Goal: Task Accomplishment & Management: Manage account settings

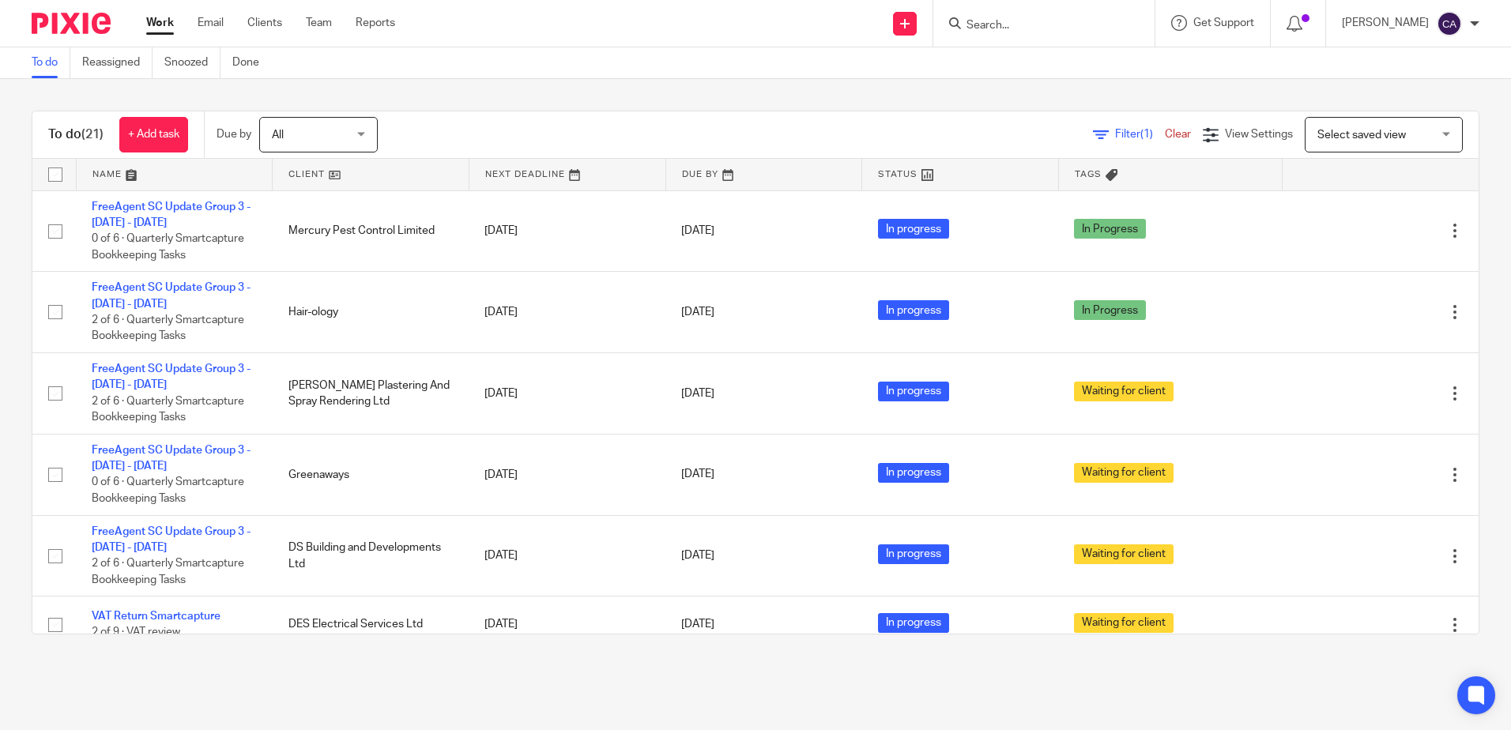
scroll to position [158, 0]
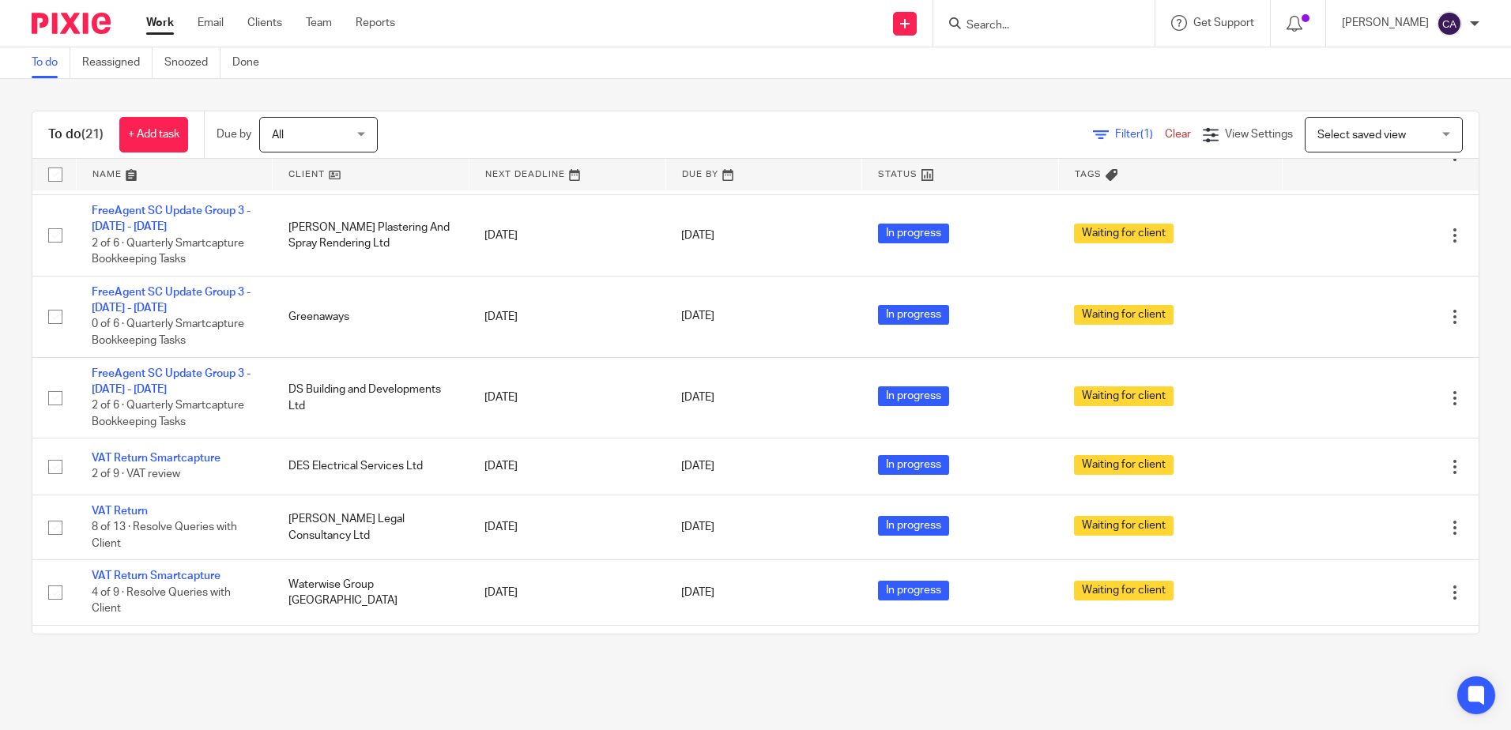
click at [454, 670] on main "To do Reassigned Snoozed Done To do (21) + Add task Due by All All Today Tomorr…" at bounding box center [755, 365] width 1511 height 730
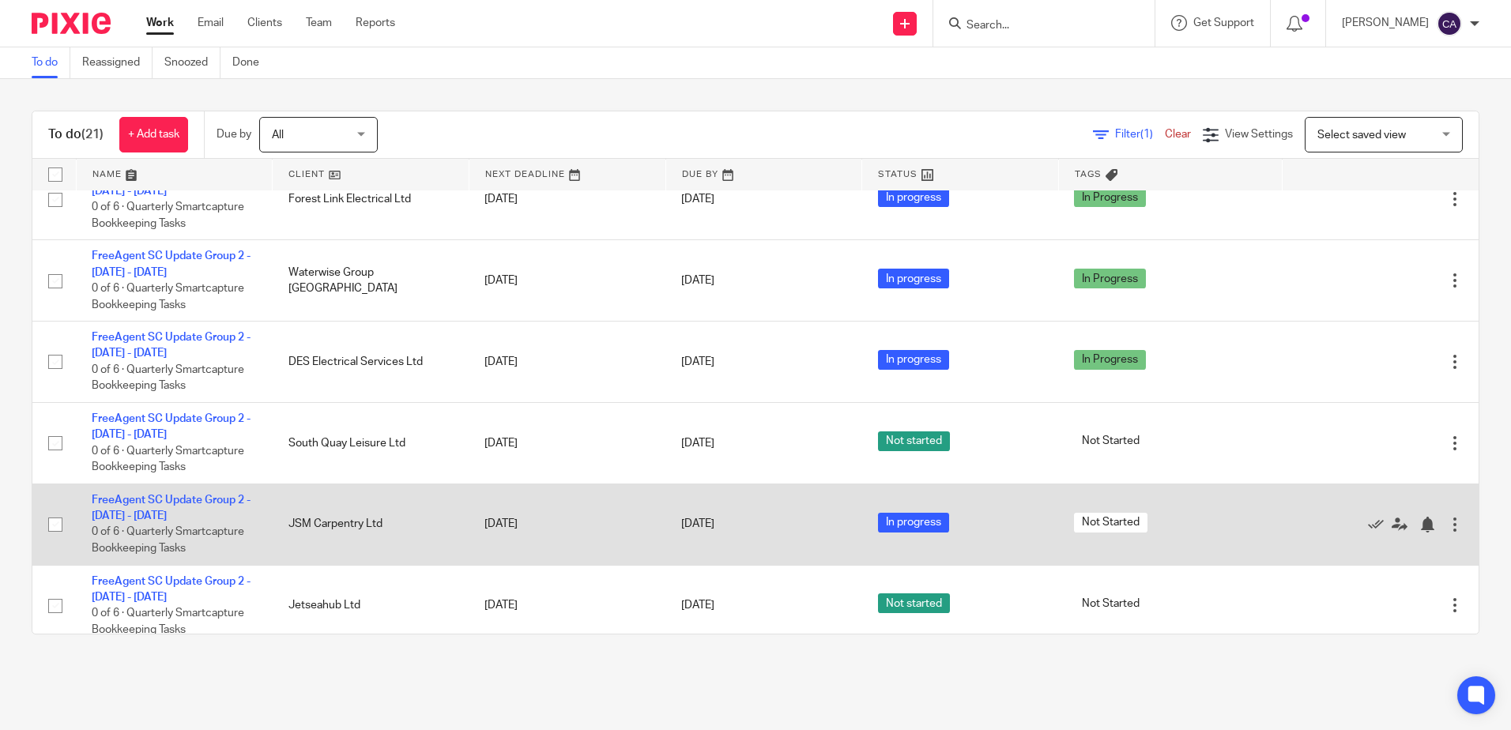
scroll to position [1105, 0]
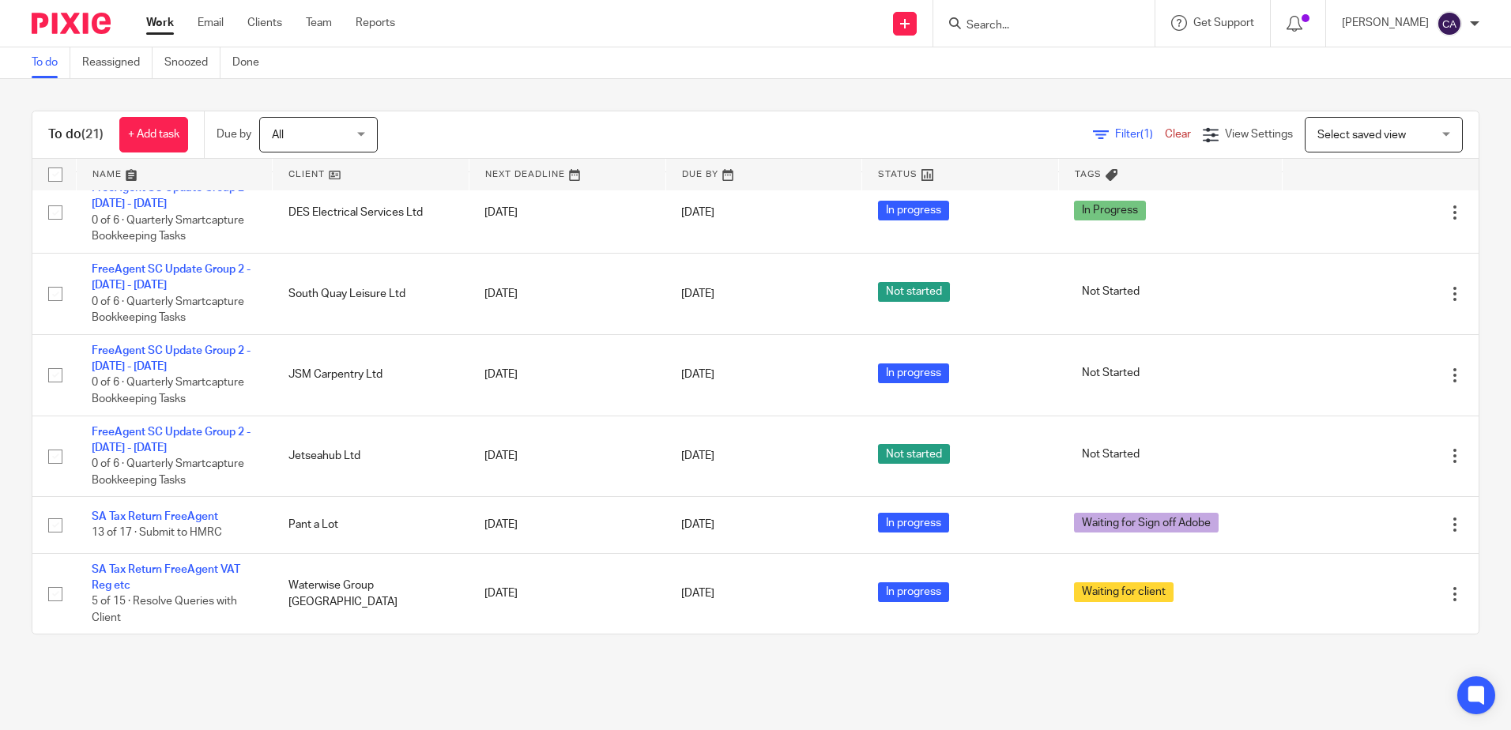
click at [116, 175] on link at bounding box center [175, 175] width 196 height 32
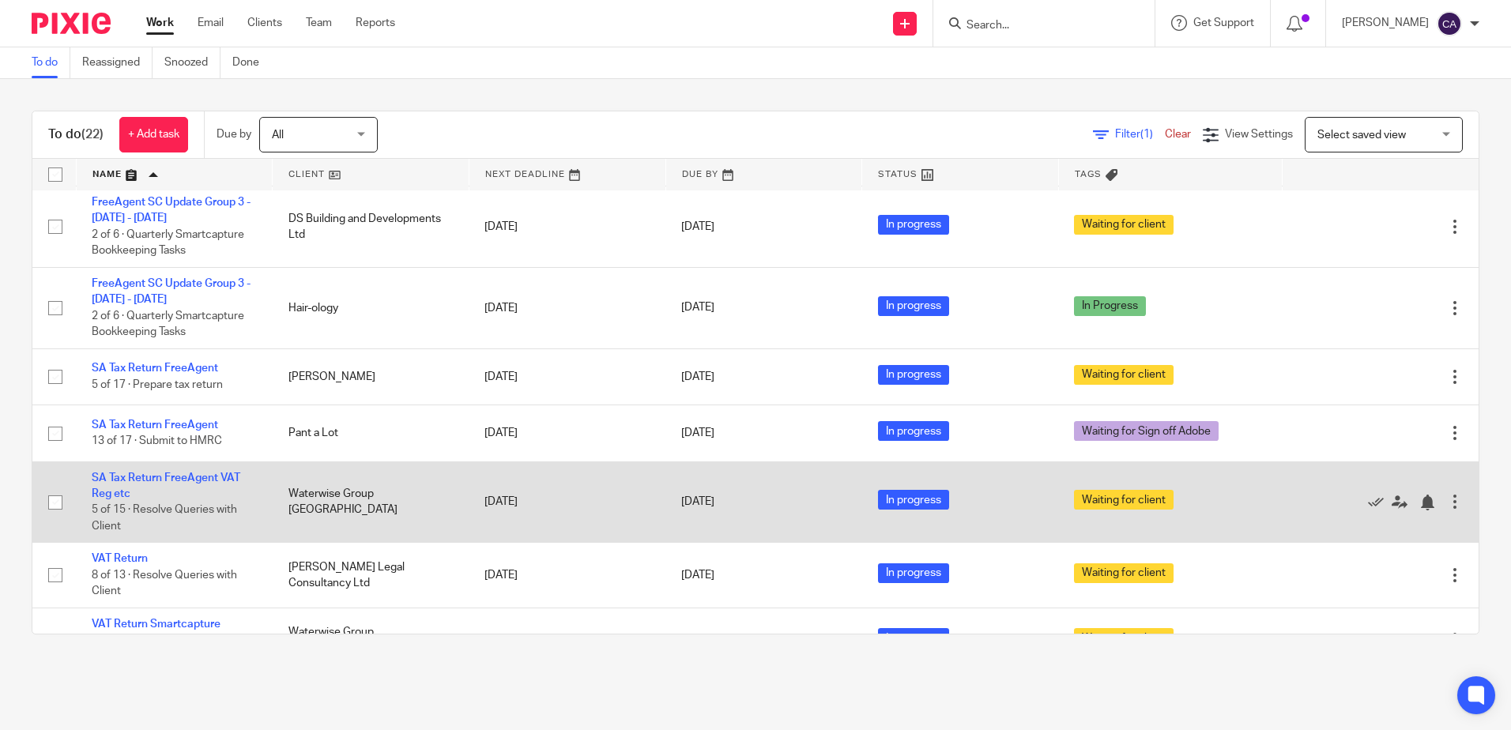
scroll to position [925, 0]
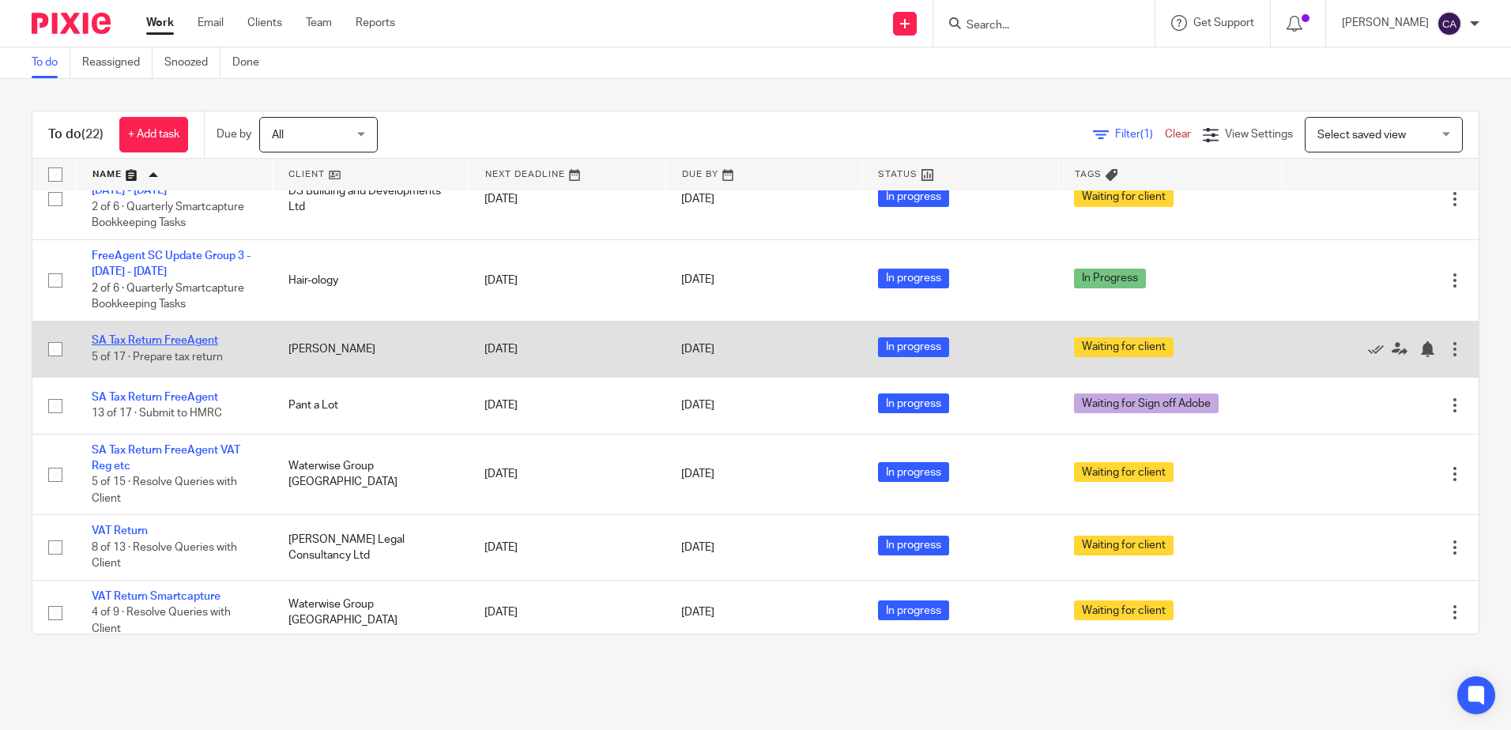
click at [167, 341] on link "SA Tax Return FreeAgent" at bounding box center [155, 340] width 126 height 11
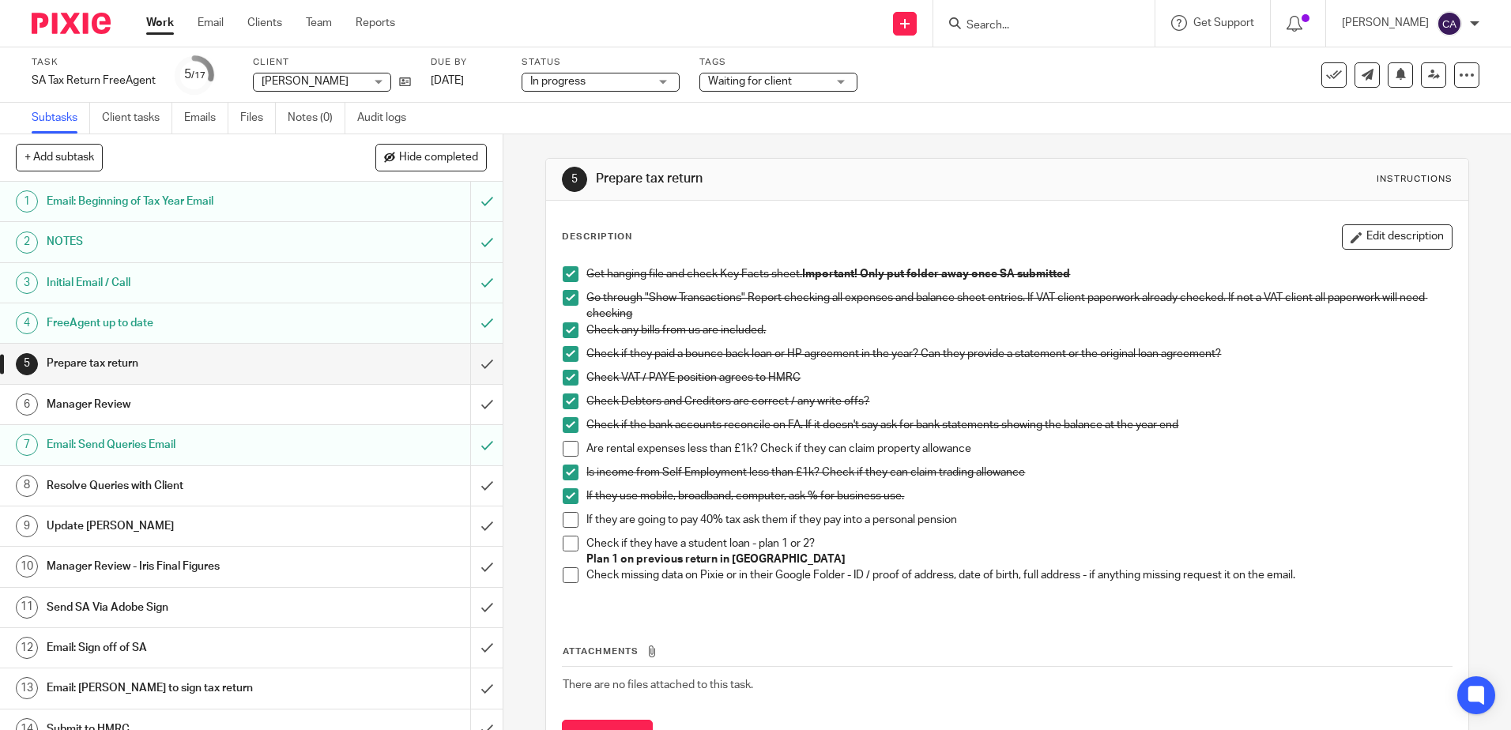
click at [162, 444] on h1 "Email: Send Queries Email" at bounding box center [183, 445] width 272 height 24
click at [164, 23] on link "Work" at bounding box center [160, 23] width 28 height 16
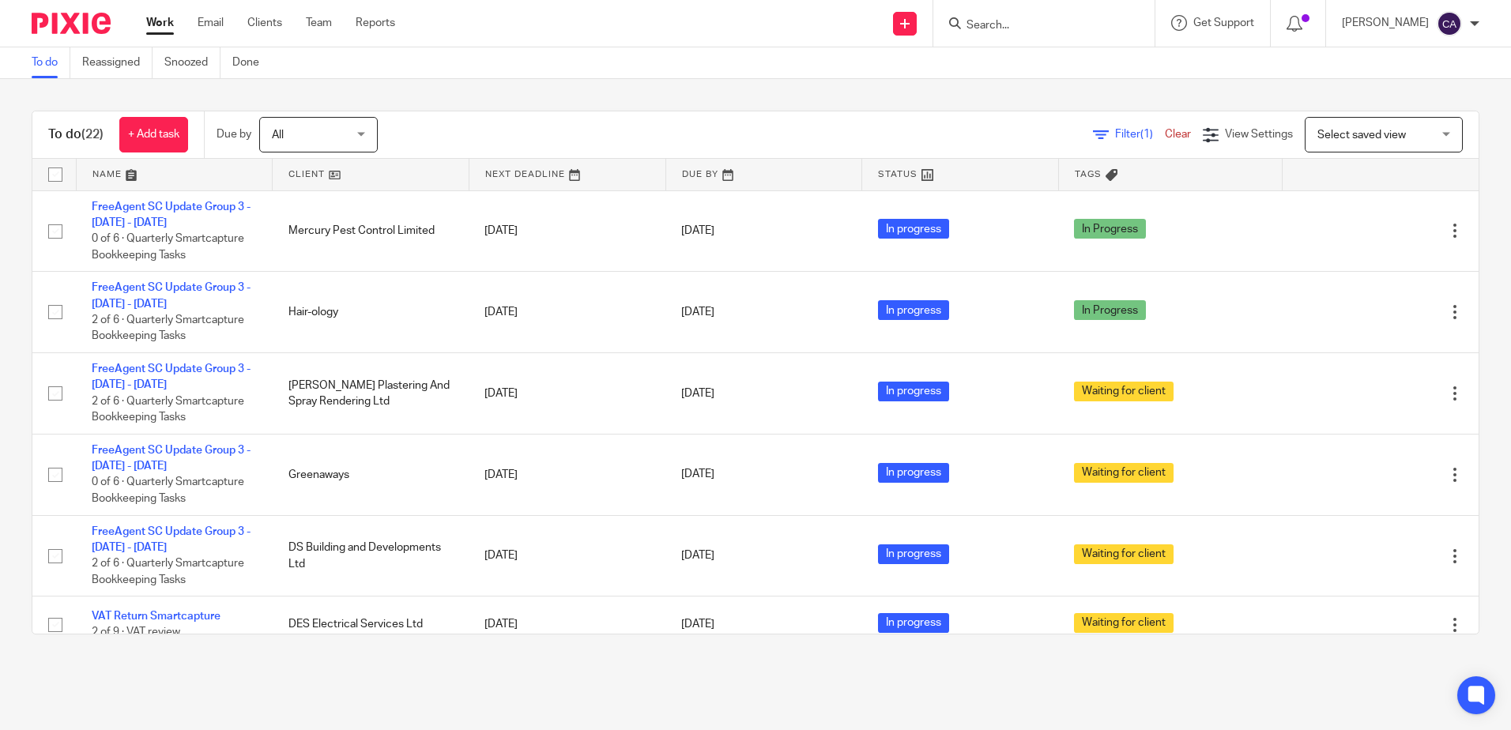
click at [879, 668] on main "To do Reassigned Snoozed Done To do (22) + Add task Due by All All Today Tomorr…" at bounding box center [755, 365] width 1511 height 730
click at [113, 171] on link at bounding box center [175, 175] width 196 height 32
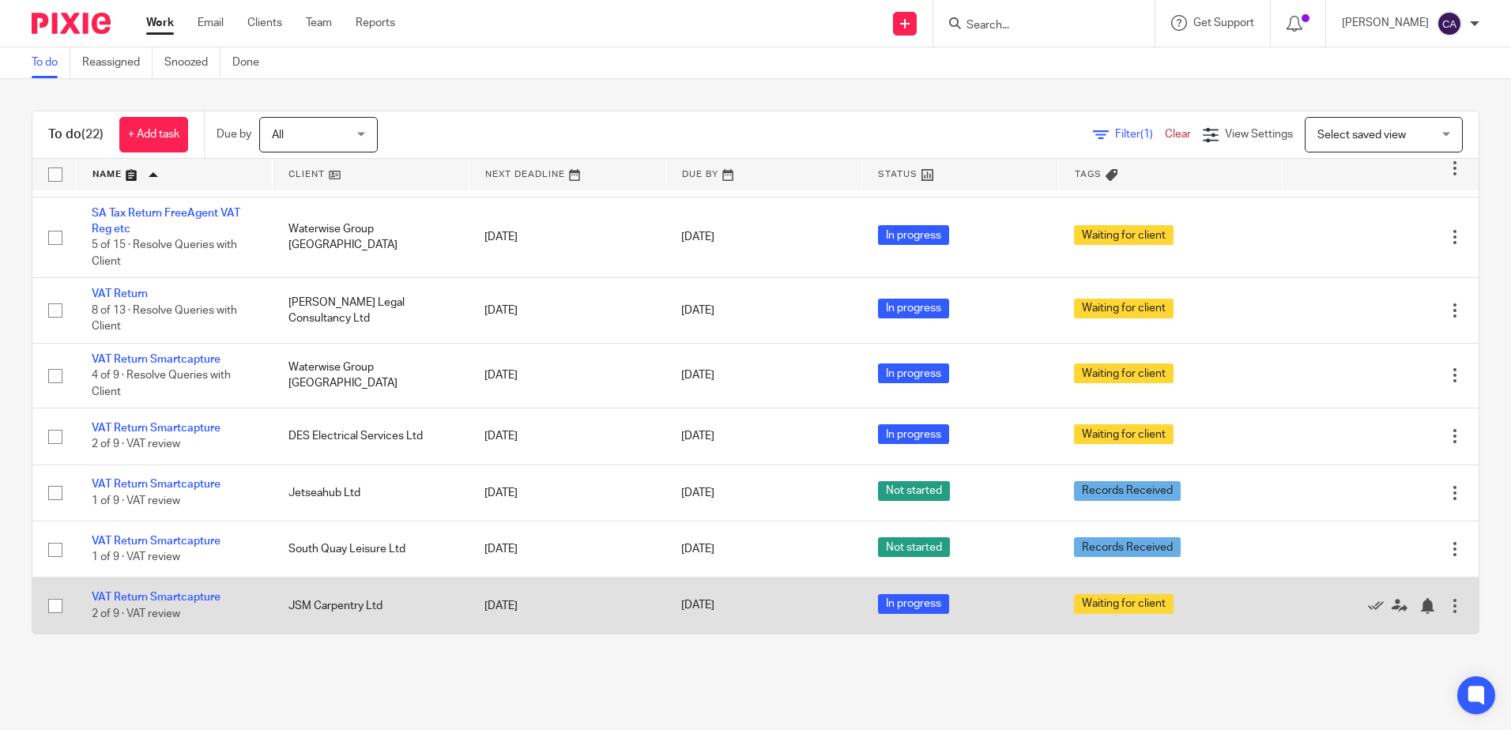
scroll to position [1083, 0]
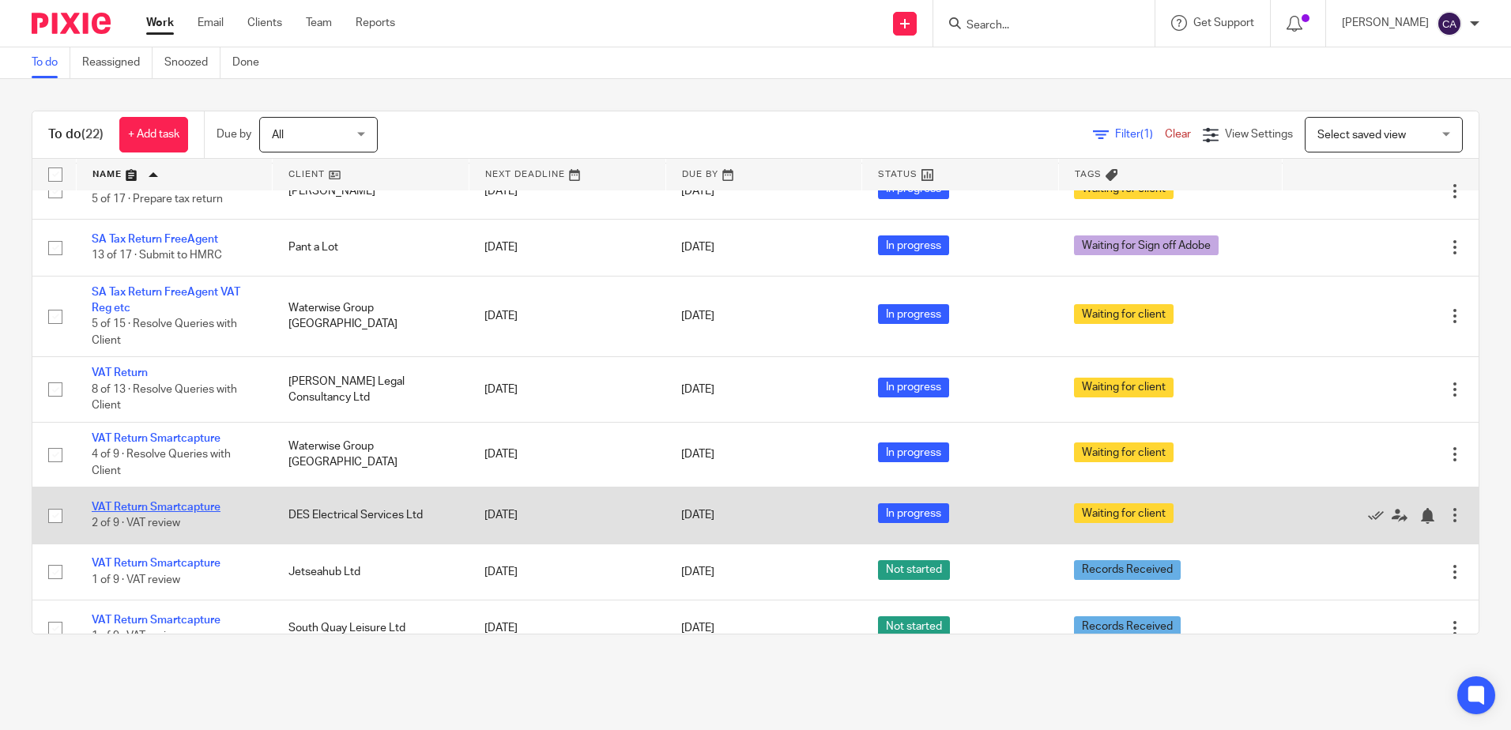
click at [201, 506] on link "VAT Return Smartcapture" at bounding box center [156, 507] width 129 height 11
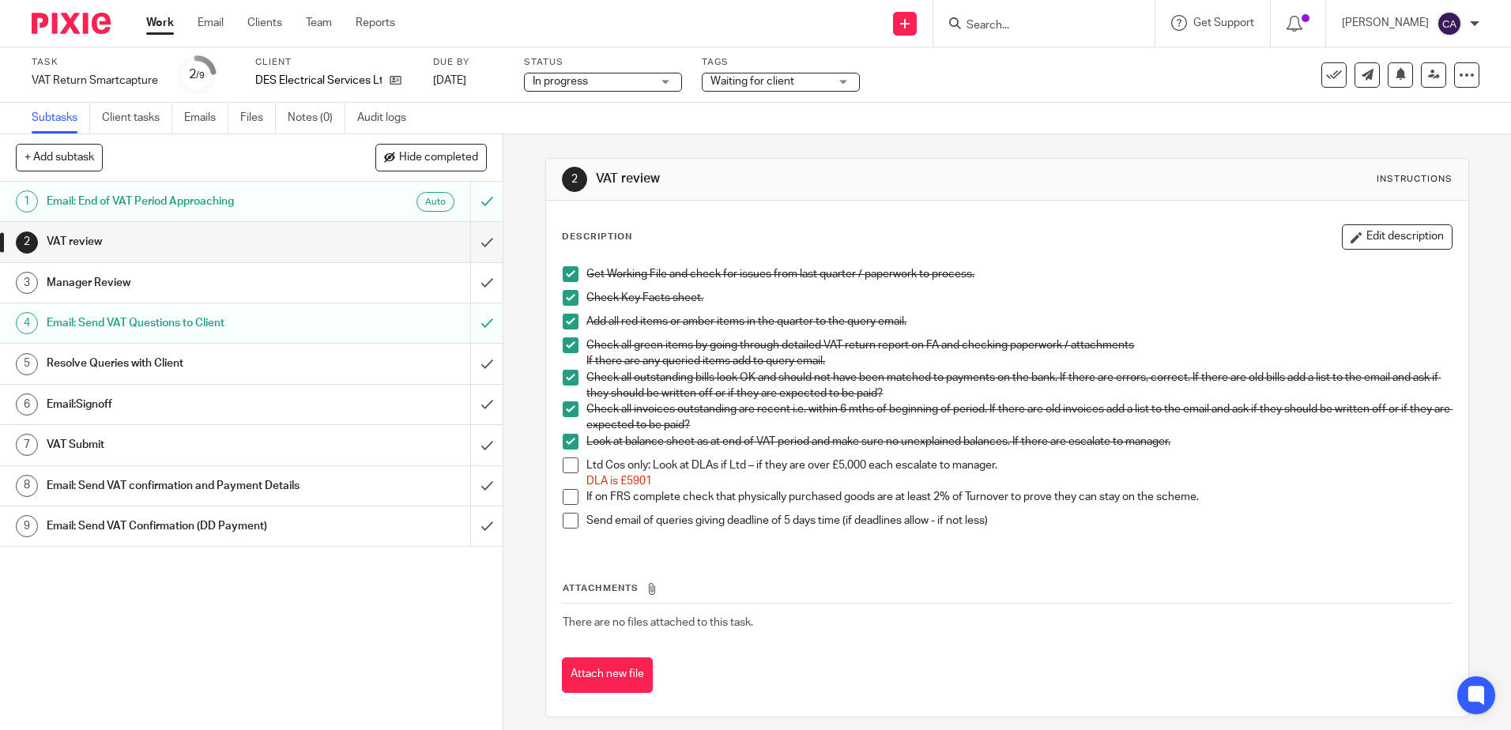
click at [165, 325] on h1 "Email: Send VAT Questions to Client" at bounding box center [183, 323] width 272 height 24
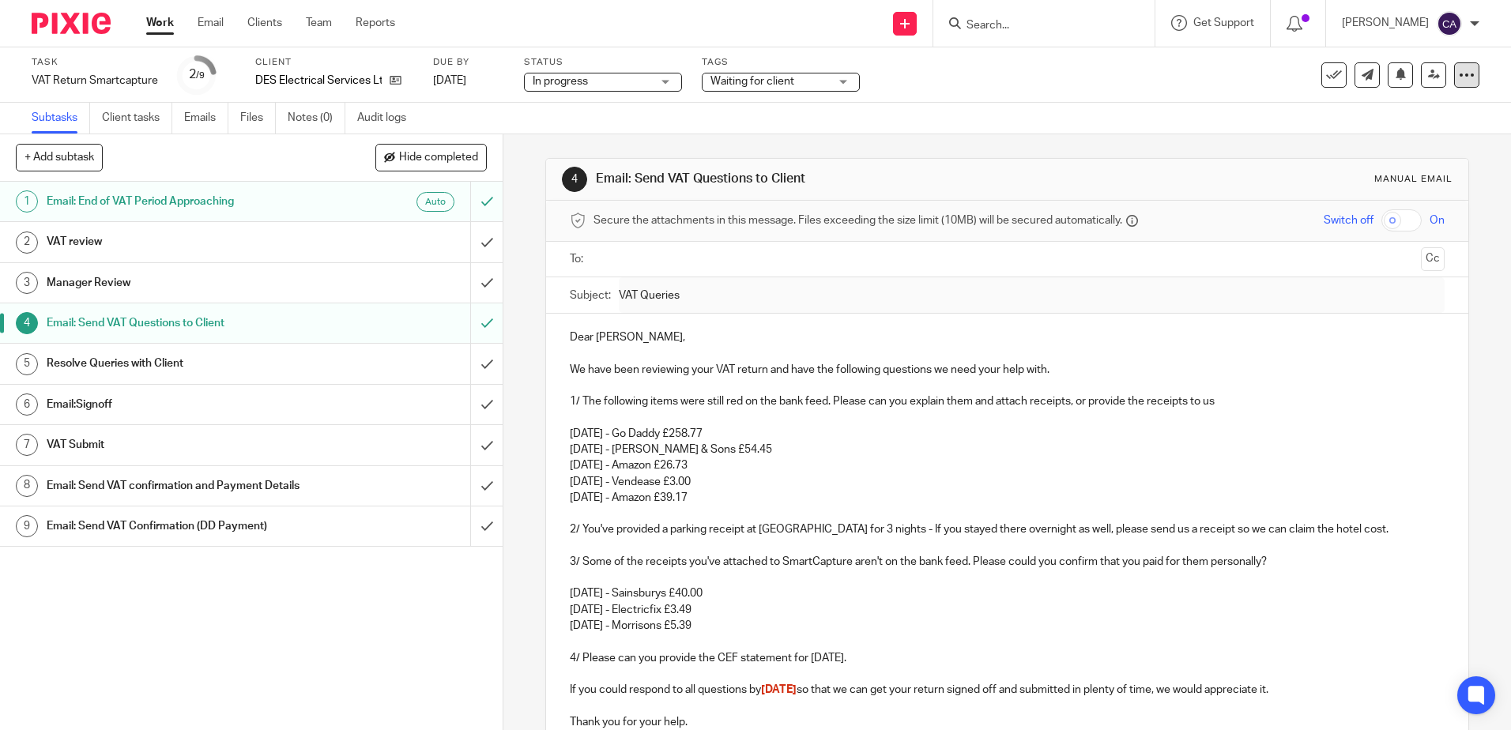
click at [1454, 87] on div at bounding box center [1466, 74] width 25 height 25
click at [789, 488] on p "18th July - Vendease £3.00" at bounding box center [1007, 482] width 874 height 16
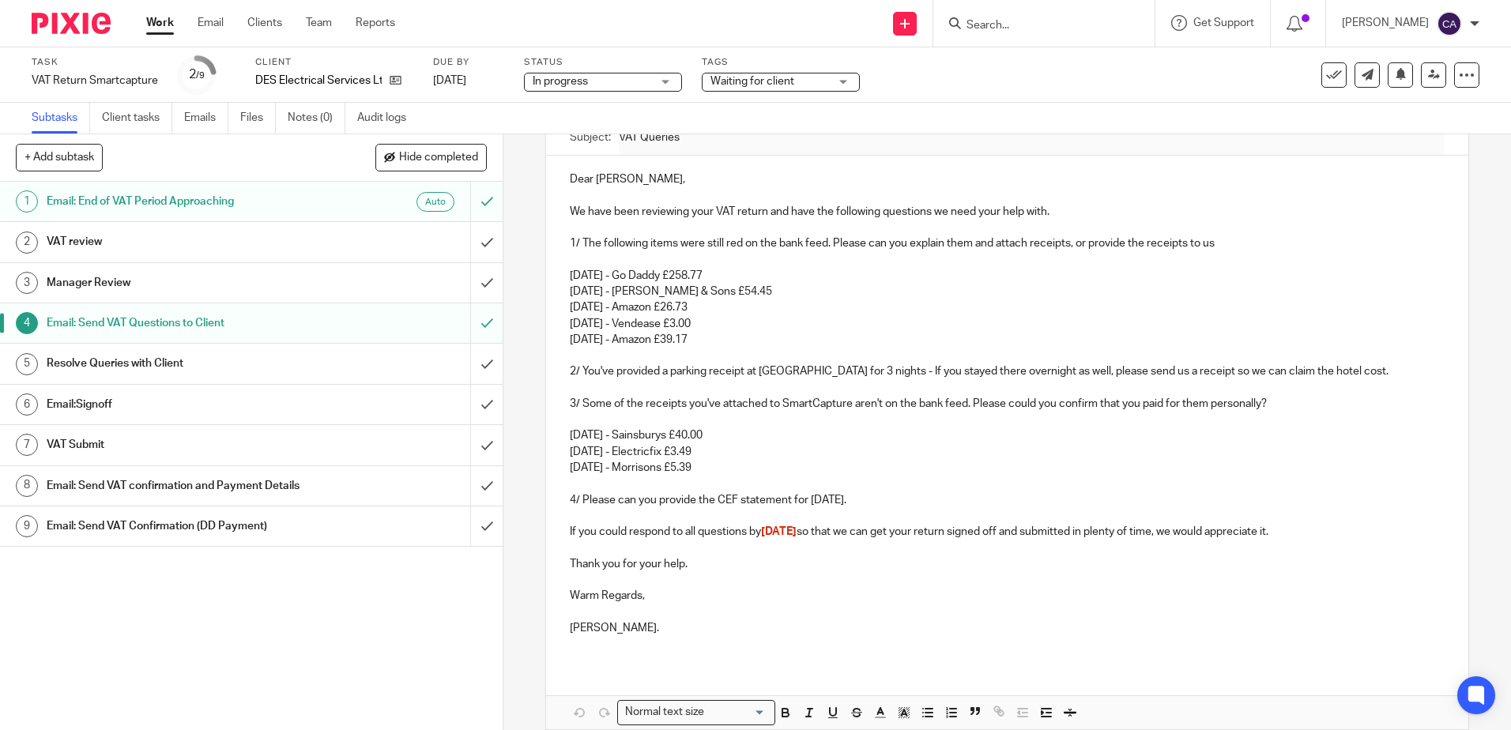
scroll to position [79, 0]
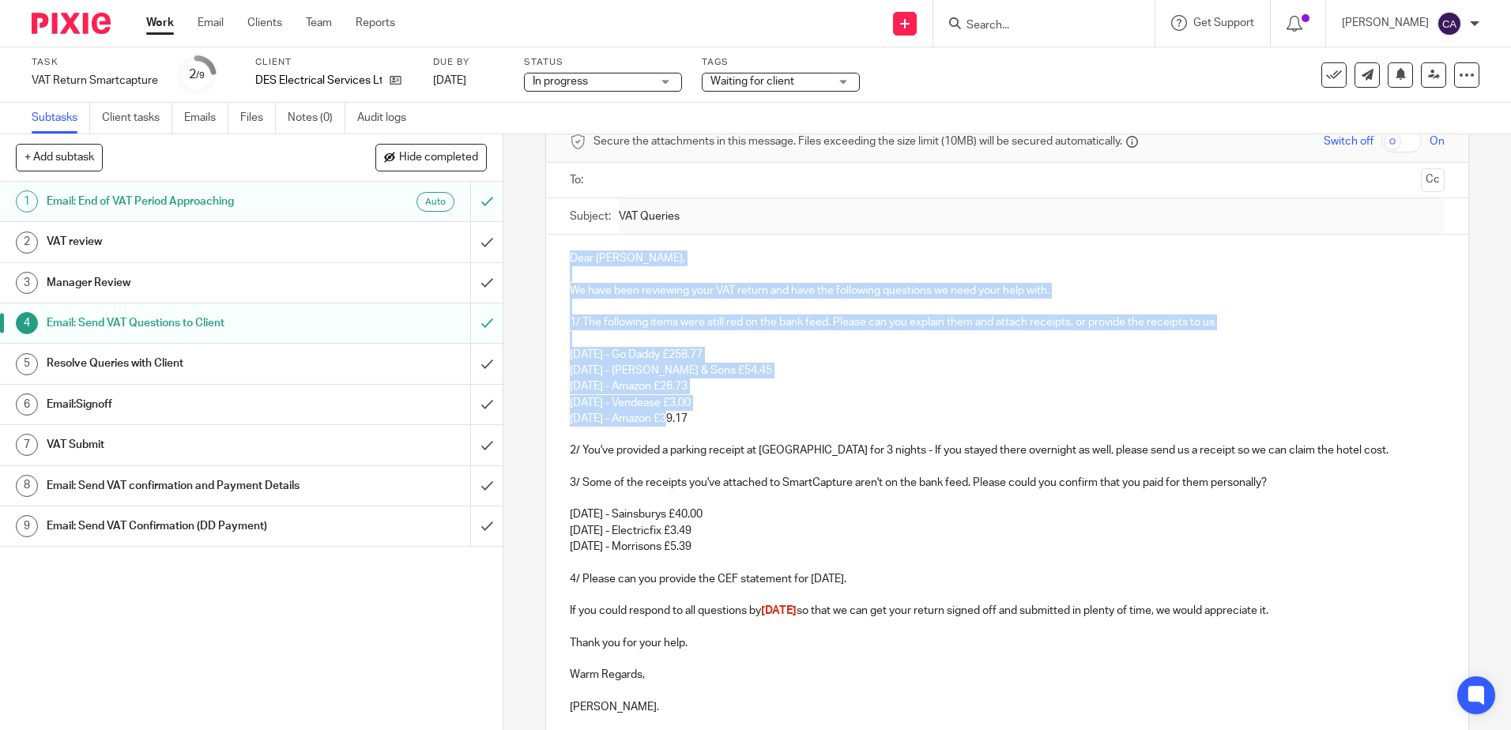
drag, startPoint x: 567, startPoint y: 258, endPoint x: 755, endPoint y: 421, distance: 248.1
click at [666, 416] on div "Dear Dean, We have been reviewing your VAT return and have the following questi…" at bounding box center [1006, 489] width 921 height 508
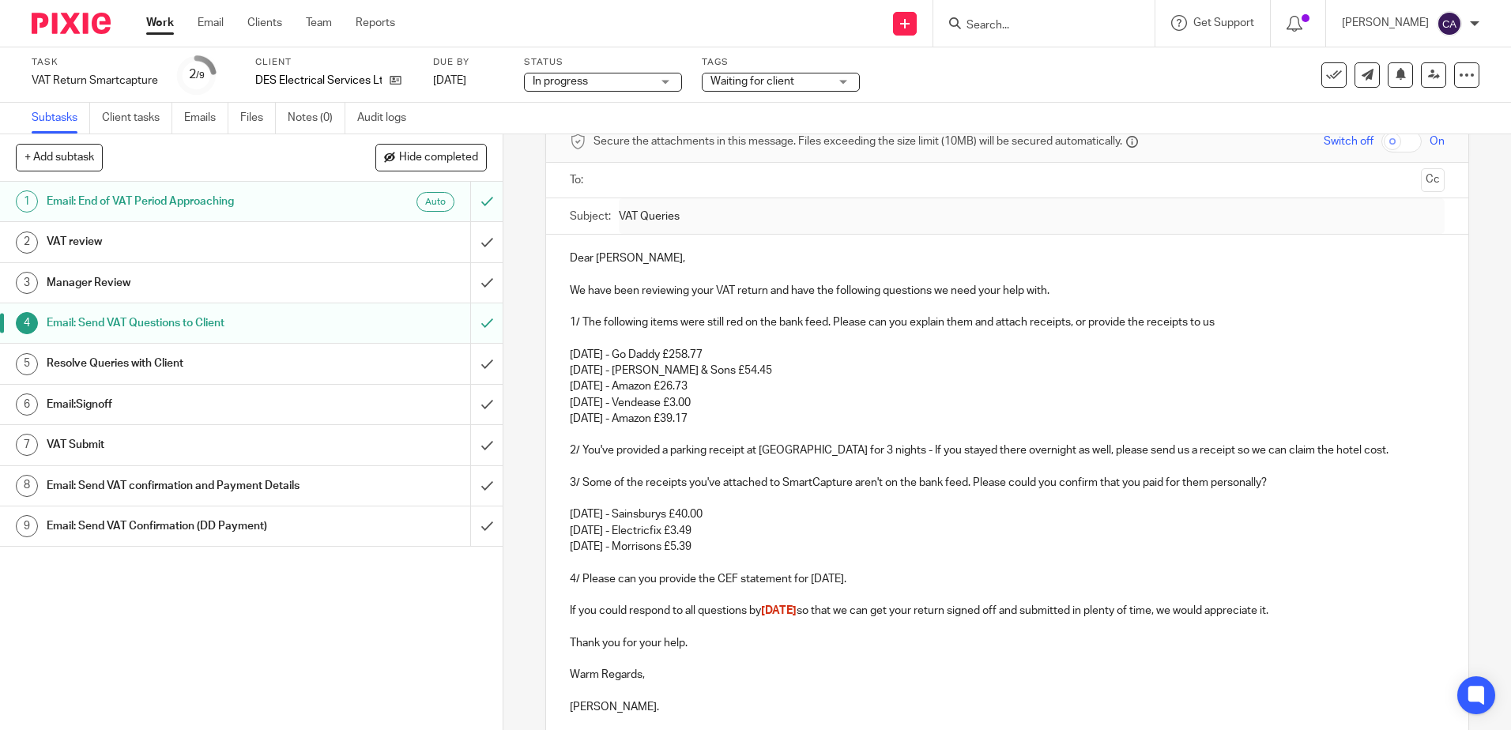
click at [775, 422] on p "19th July - Amazon £39.17" at bounding box center [1007, 419] width 874 height 16
click at [160, 27] on link "Work" at bounding box center [160, 23] width 28 height 16
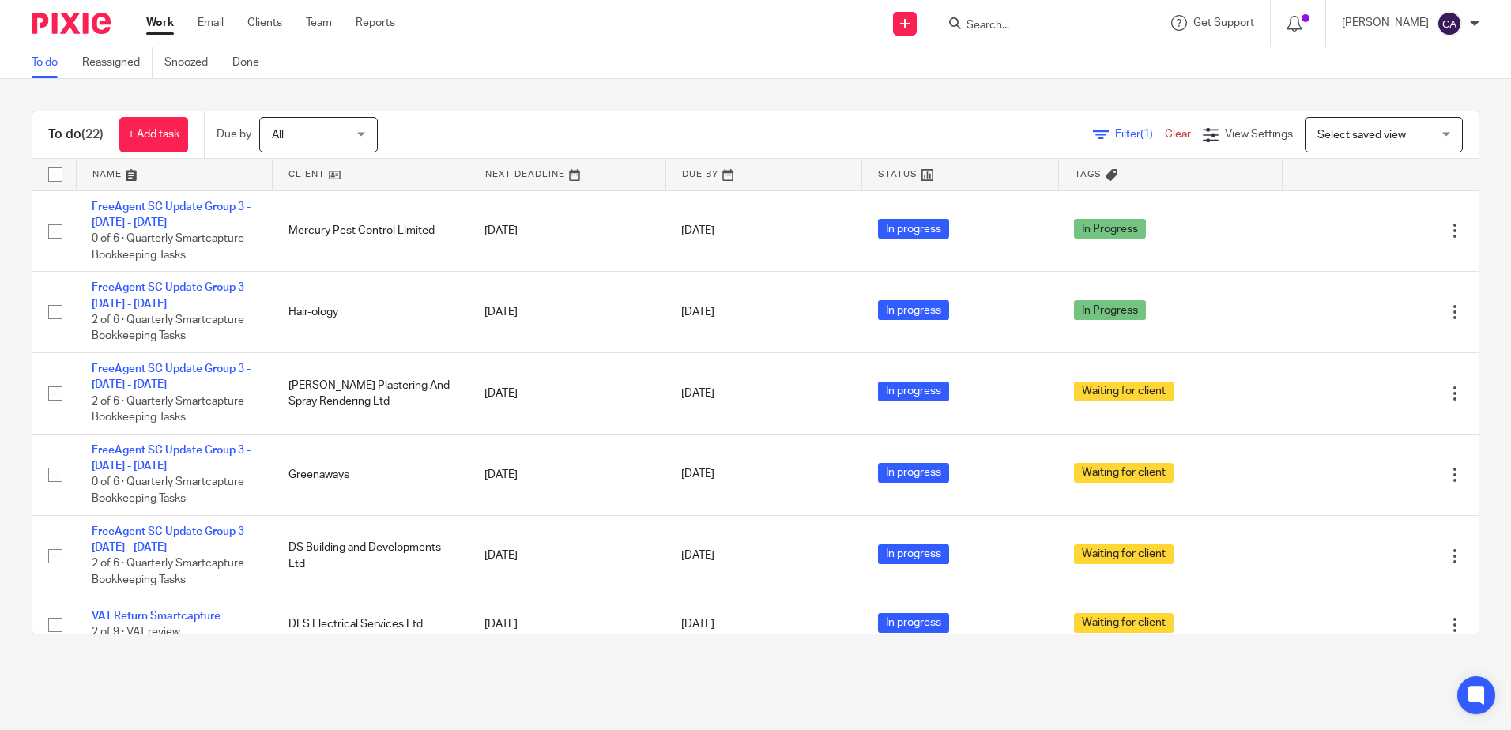
click at [123, 175] on link at bounding box center [175, 175] width 196 height 32
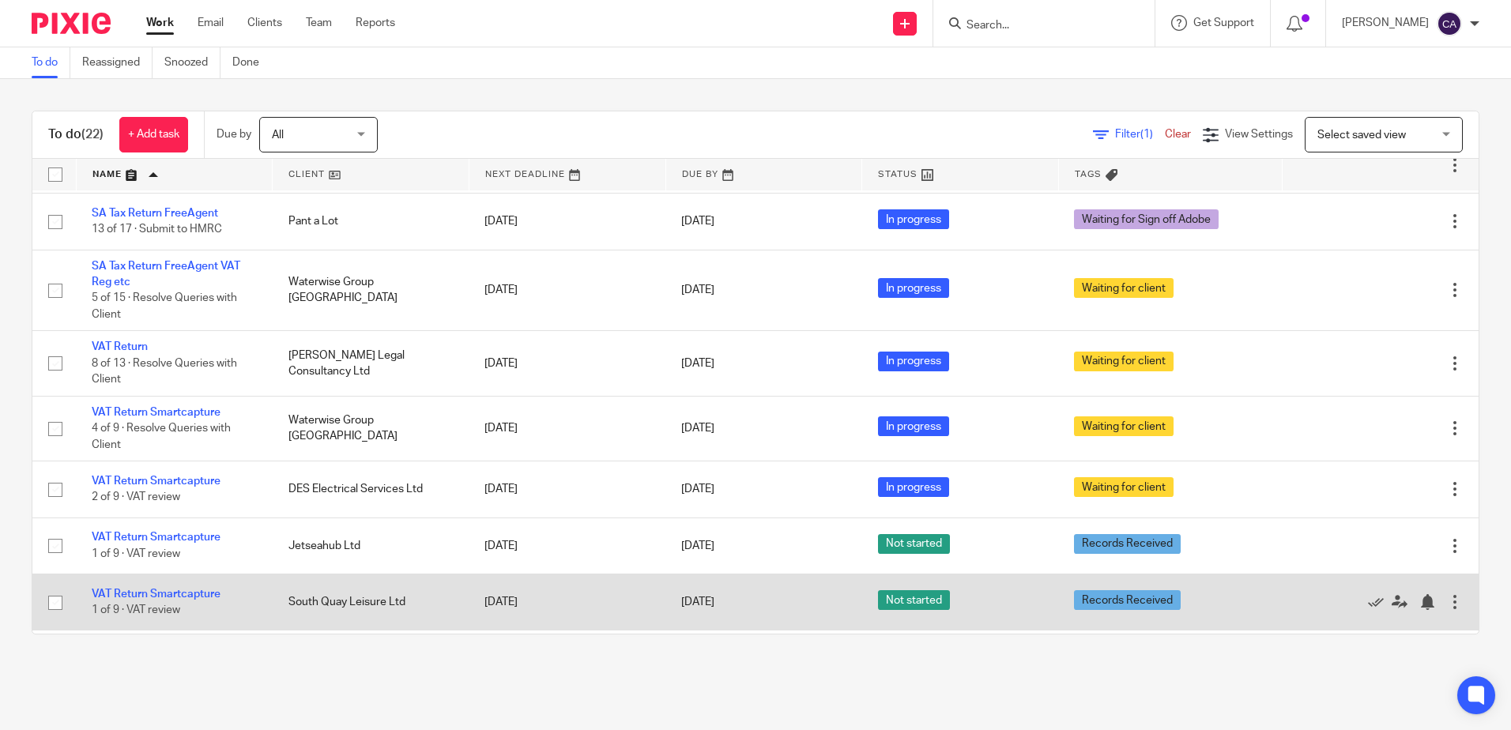
scroll to position [1083, 0]
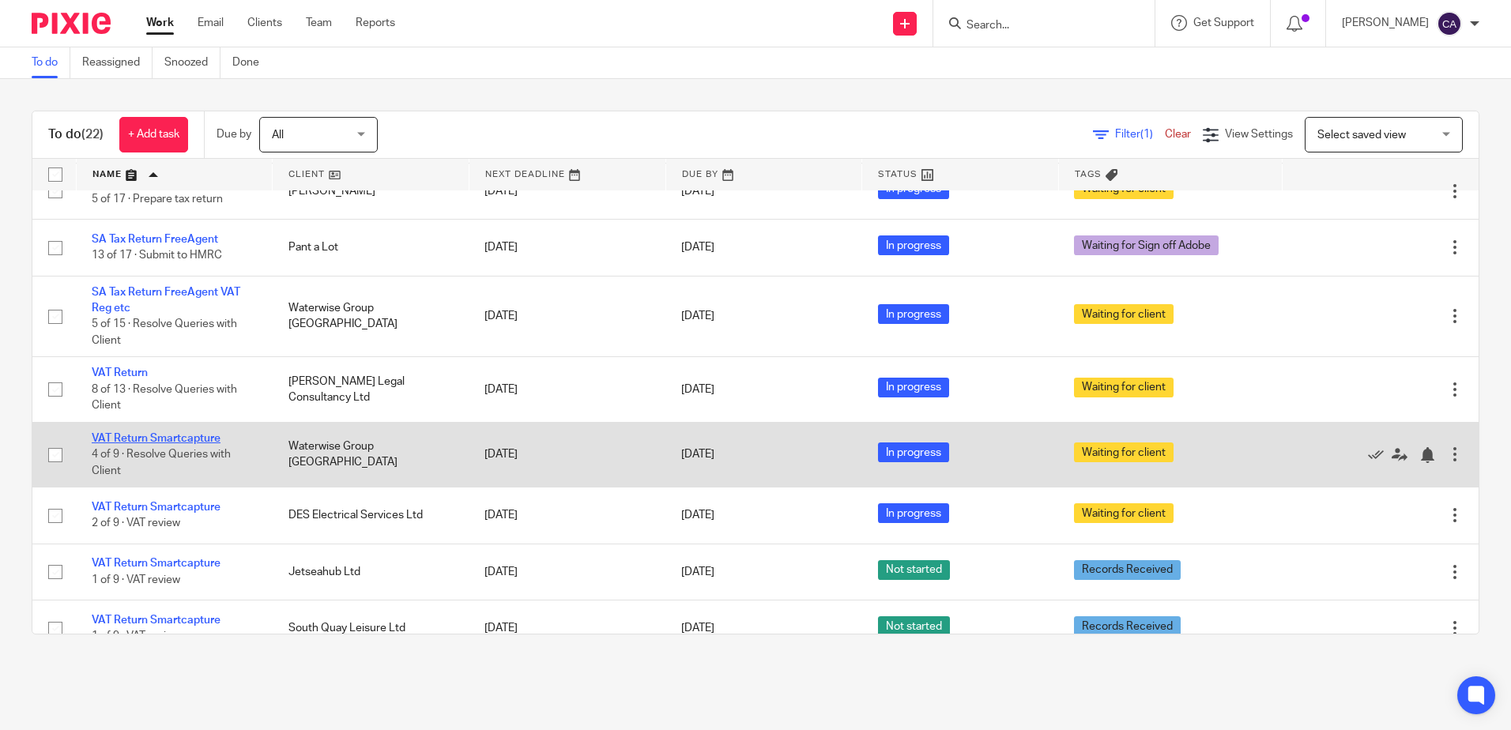
click at [154, 437] on link "VAT Return Smartcapture" at bounding box center [156, 438] width 129 height 11
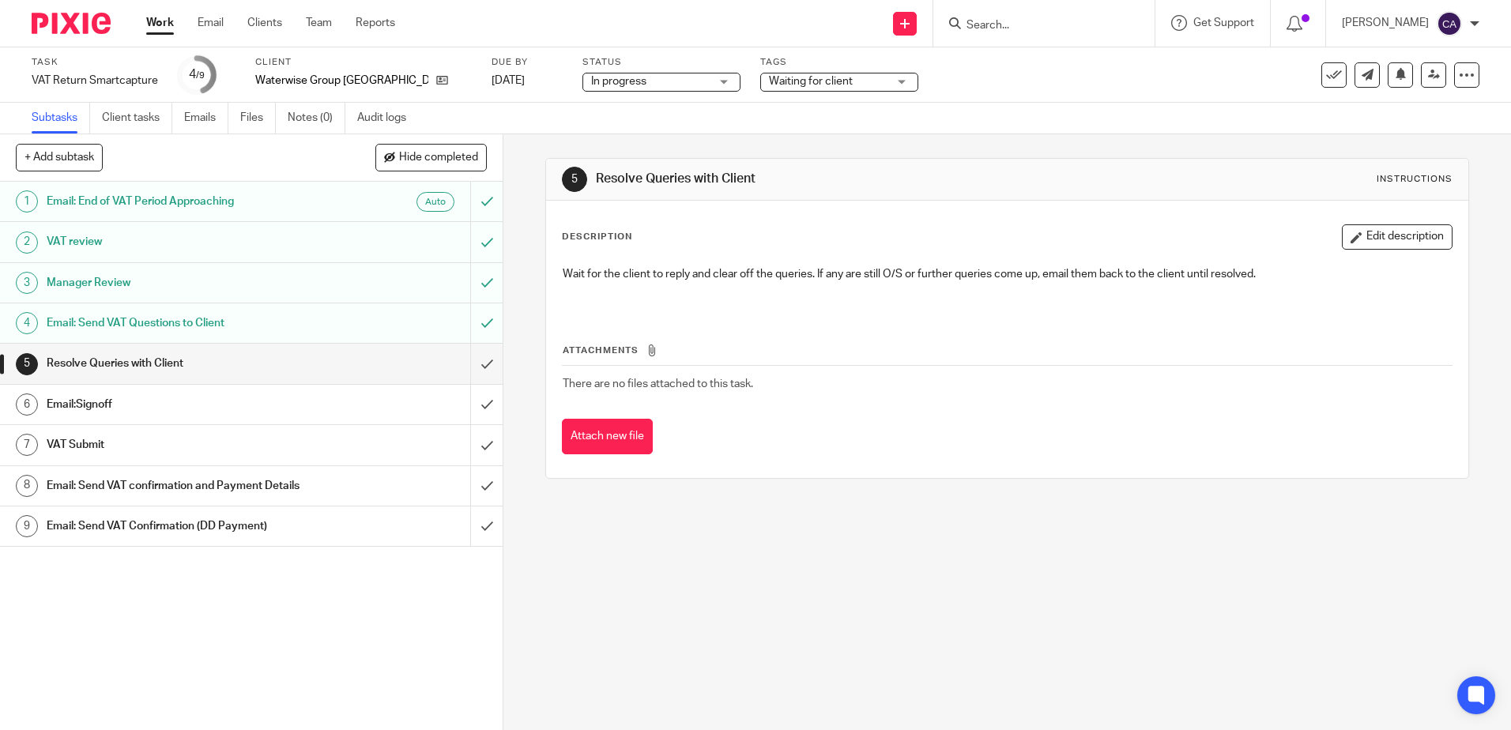
click at [158, 318] on h1 "Email: Send VAT Questions to Client" at bounding box center [183, 323] width 272 height 24
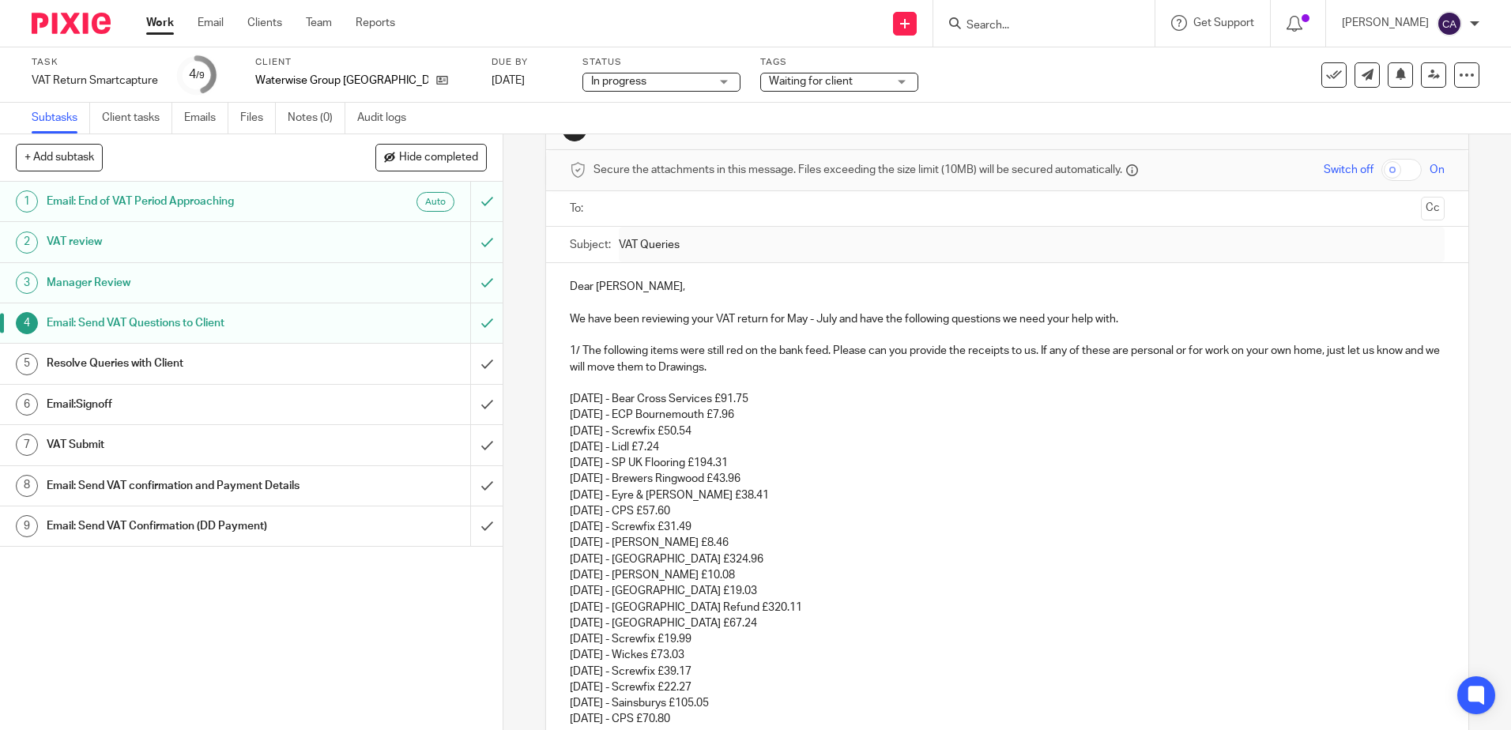
scroll to position [79, 0]
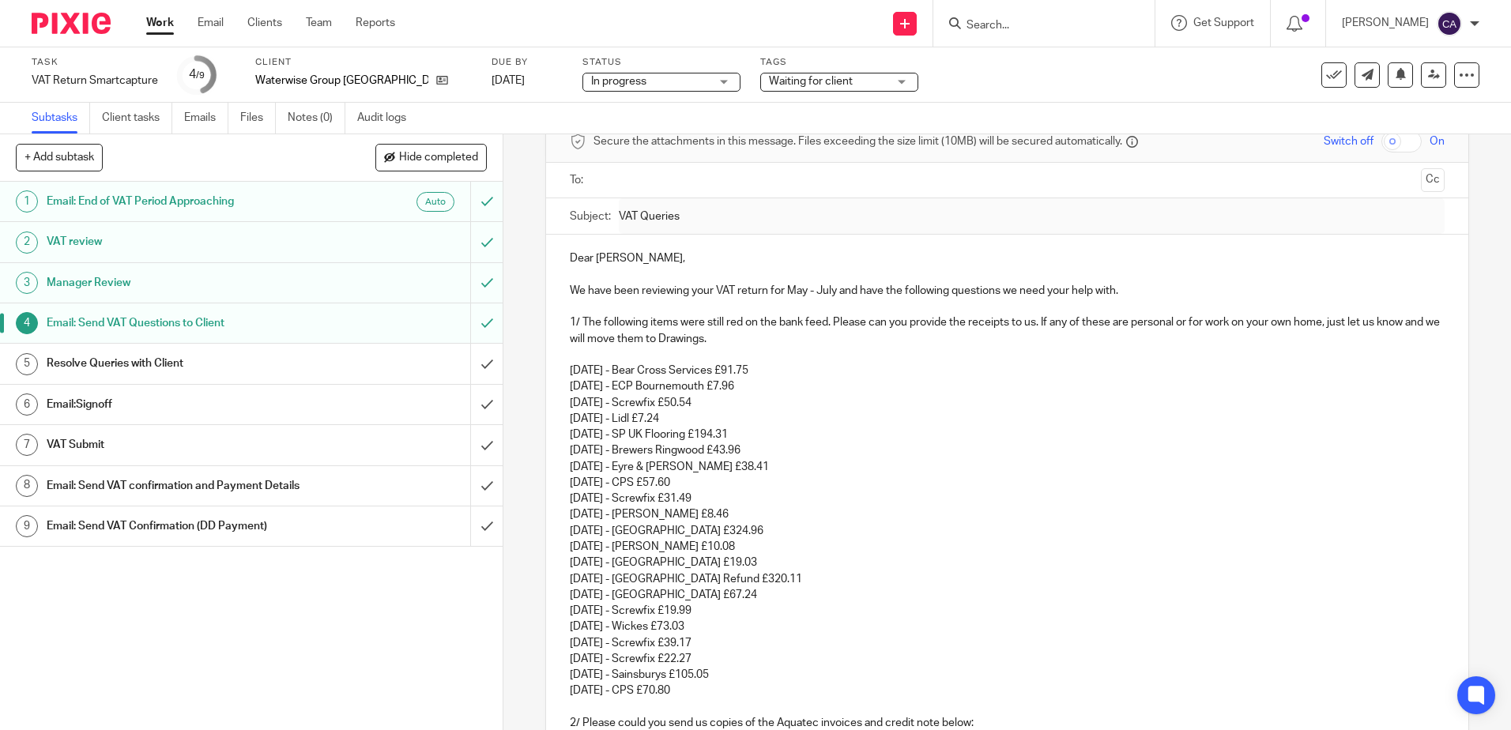
click at [157, 24] on link "Work" at bounding box center [160, 23] width 28 height 16
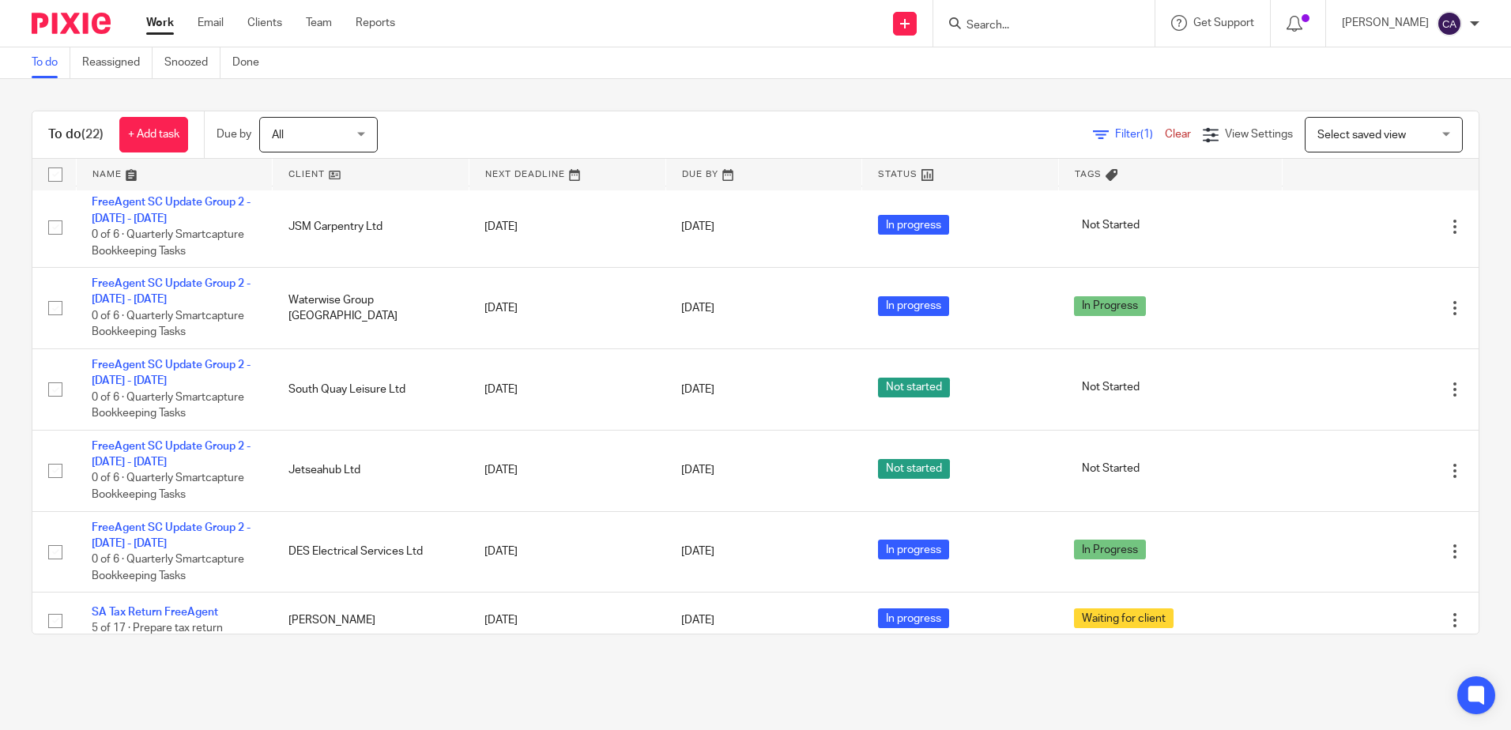
scroll to position [1004, 0]
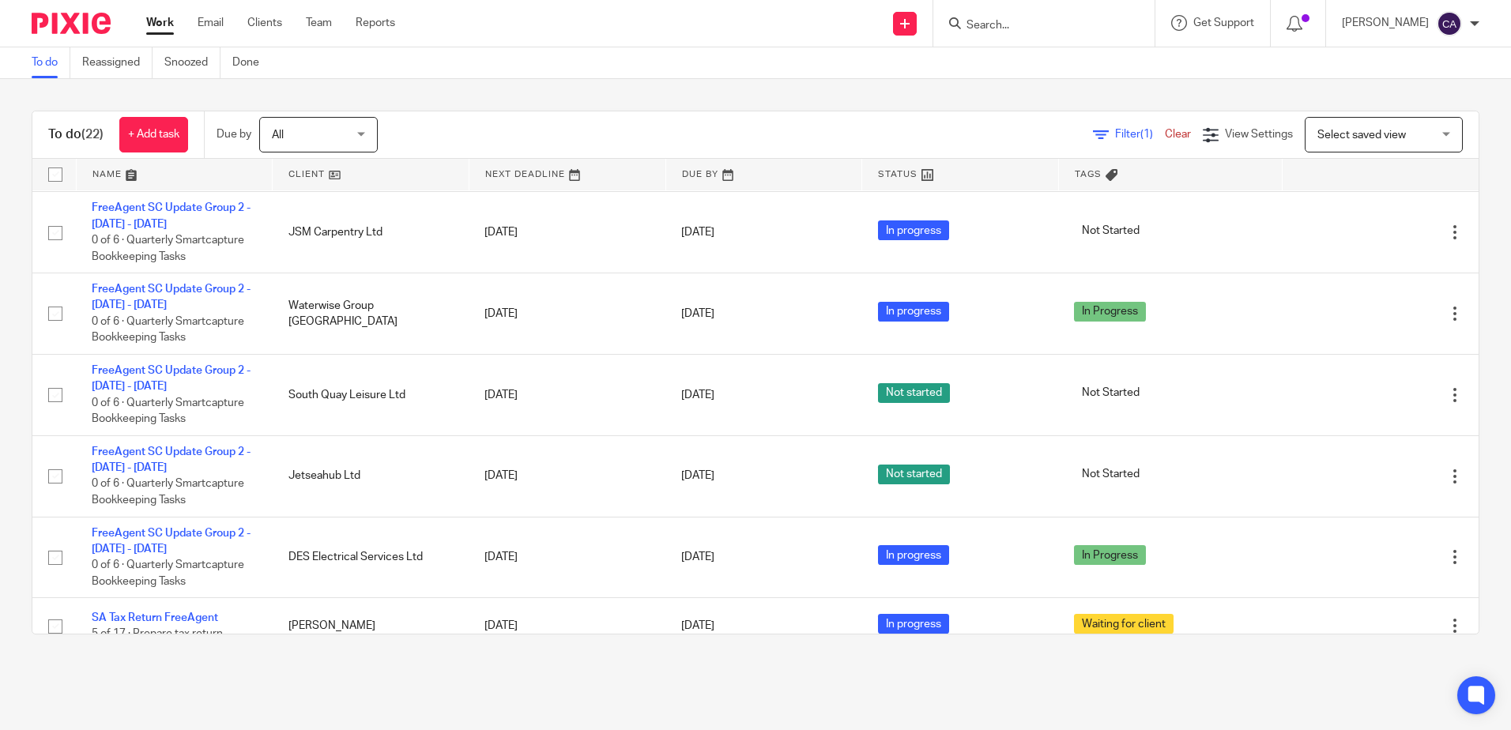
click at [120, 174] on link at bounding box center [175, 175] width 196 height 32
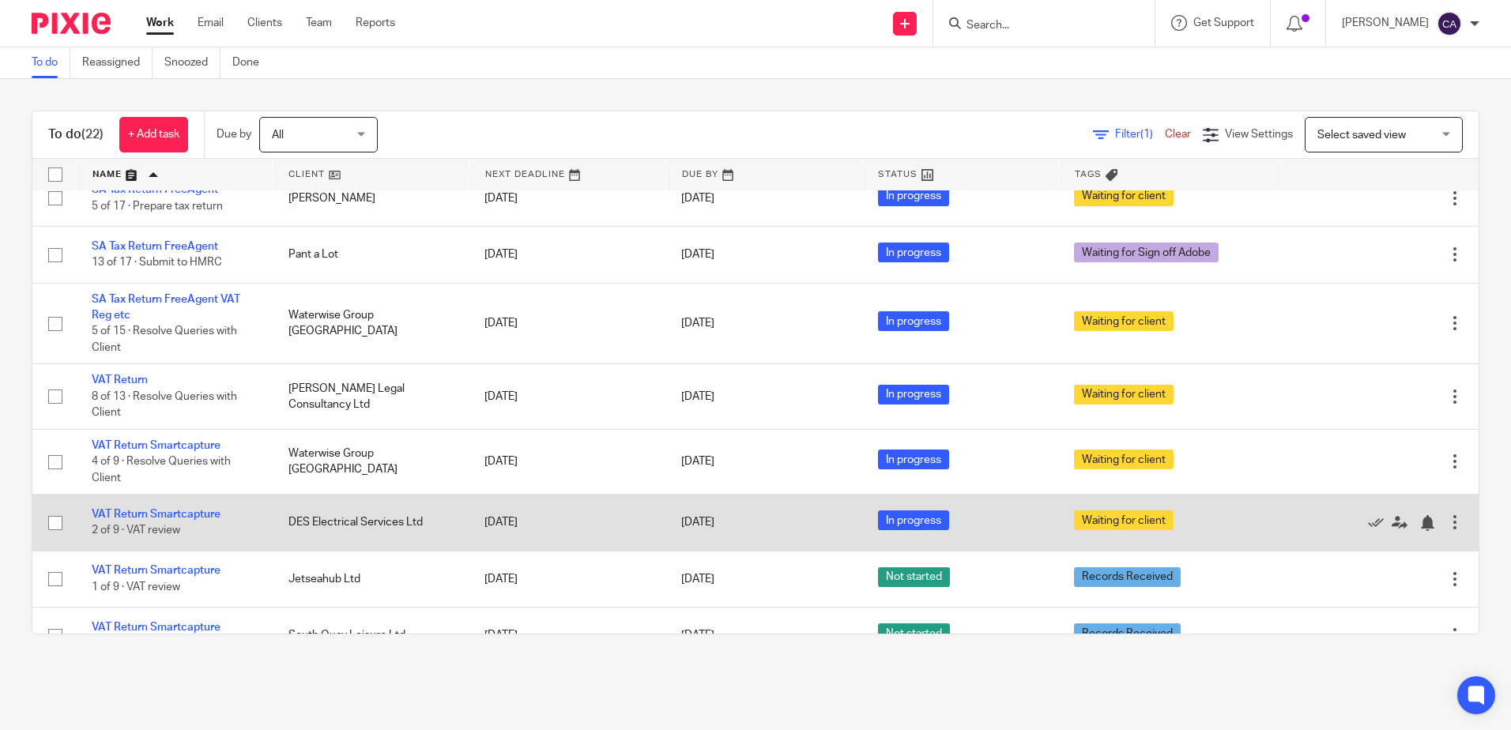
scroll to position [1083, 0]
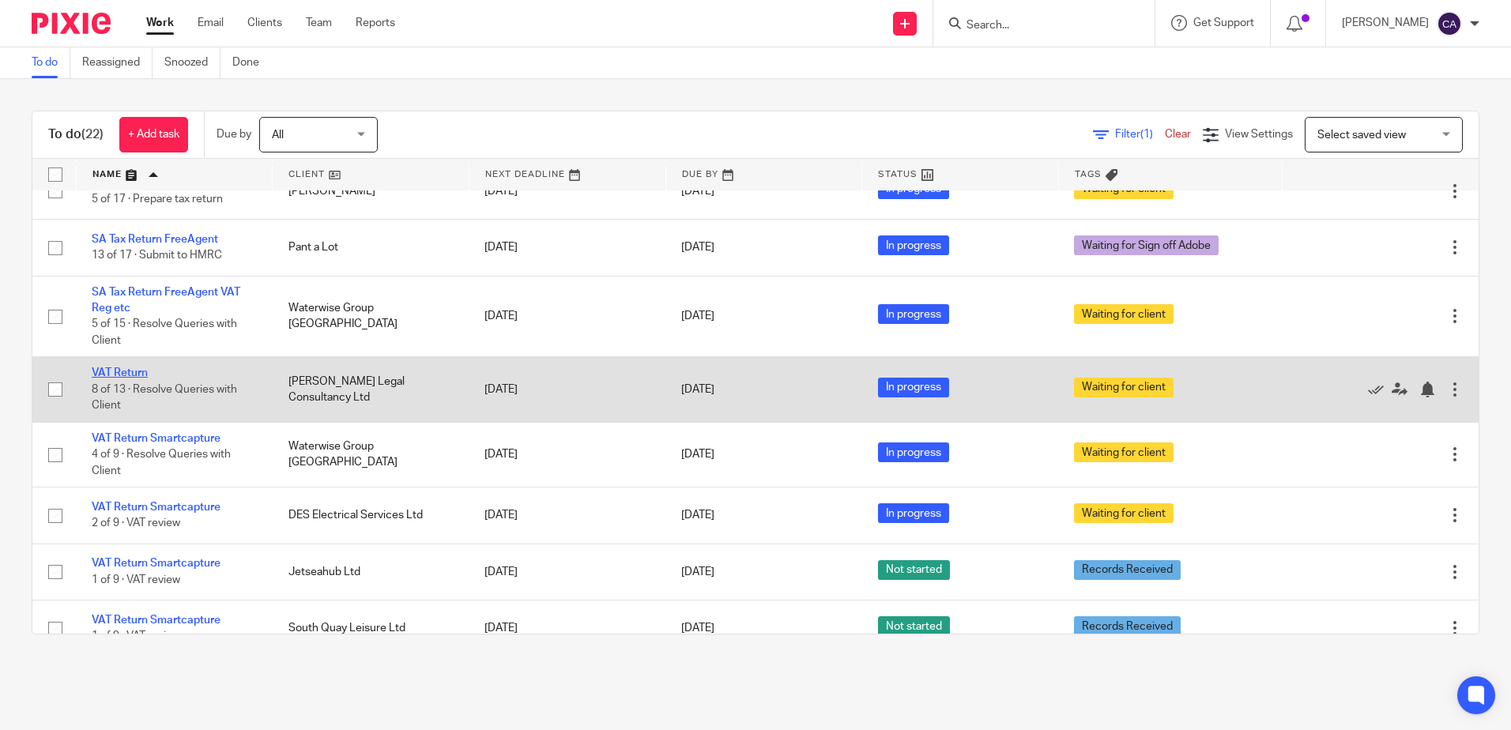
click at [122, 372] on link "VAT Return" at bounding box center [120, 372] width 56 height 11
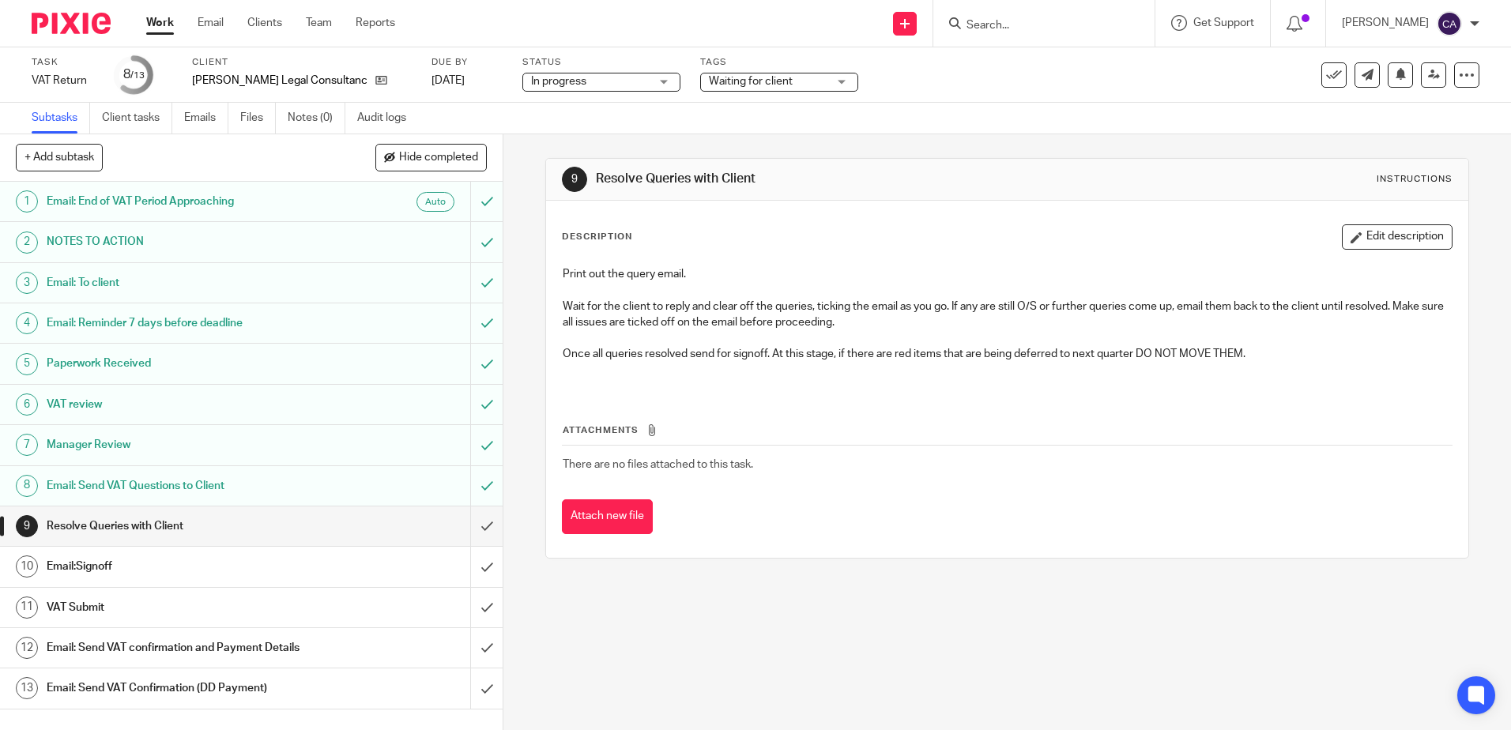
click at [183, 483] on h1 "Email: Send VAT Questions to Client" at bounding box center [183, 486] width 272 height 24
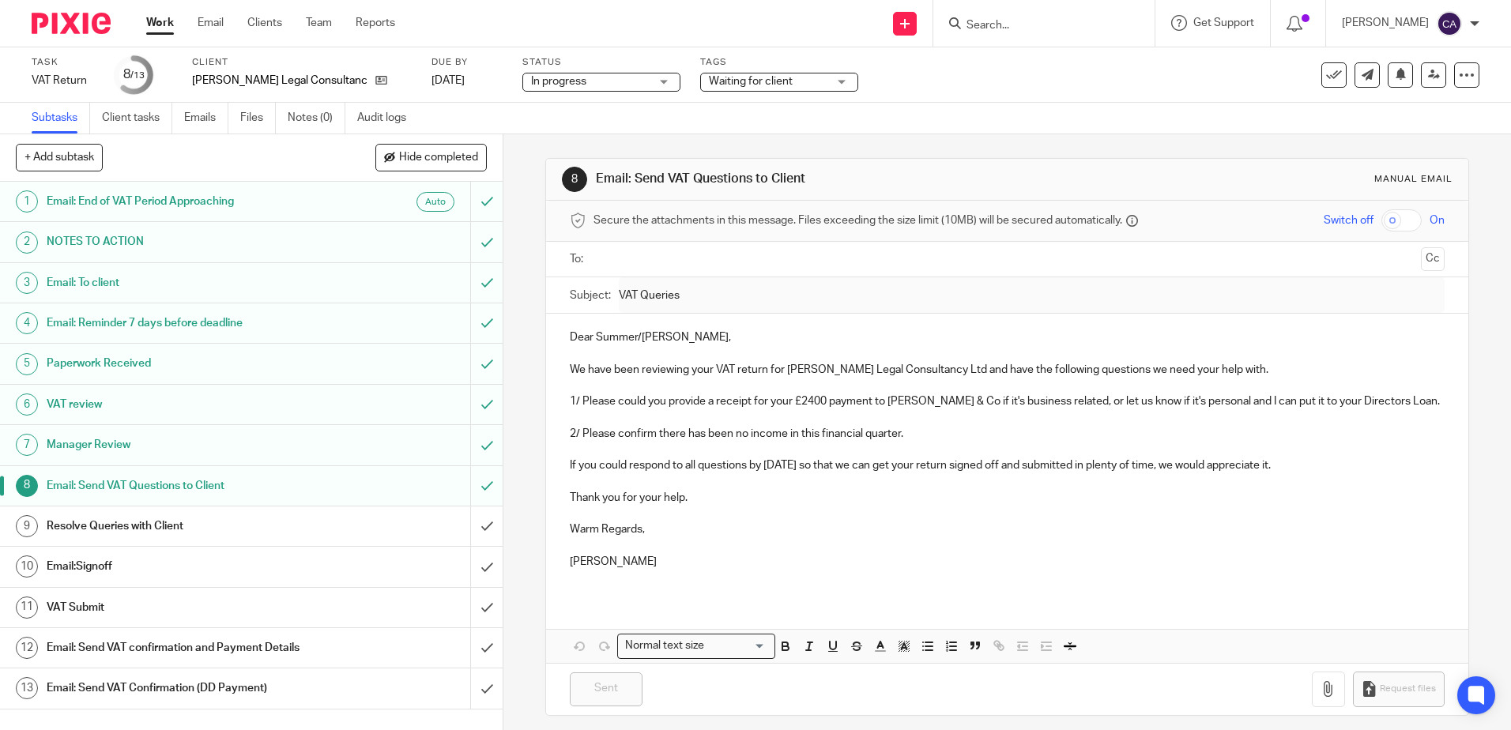
click at [134, 521] on h1 "Resolve Queries with Client" at bounding box center [183, 526] width 272 height 24
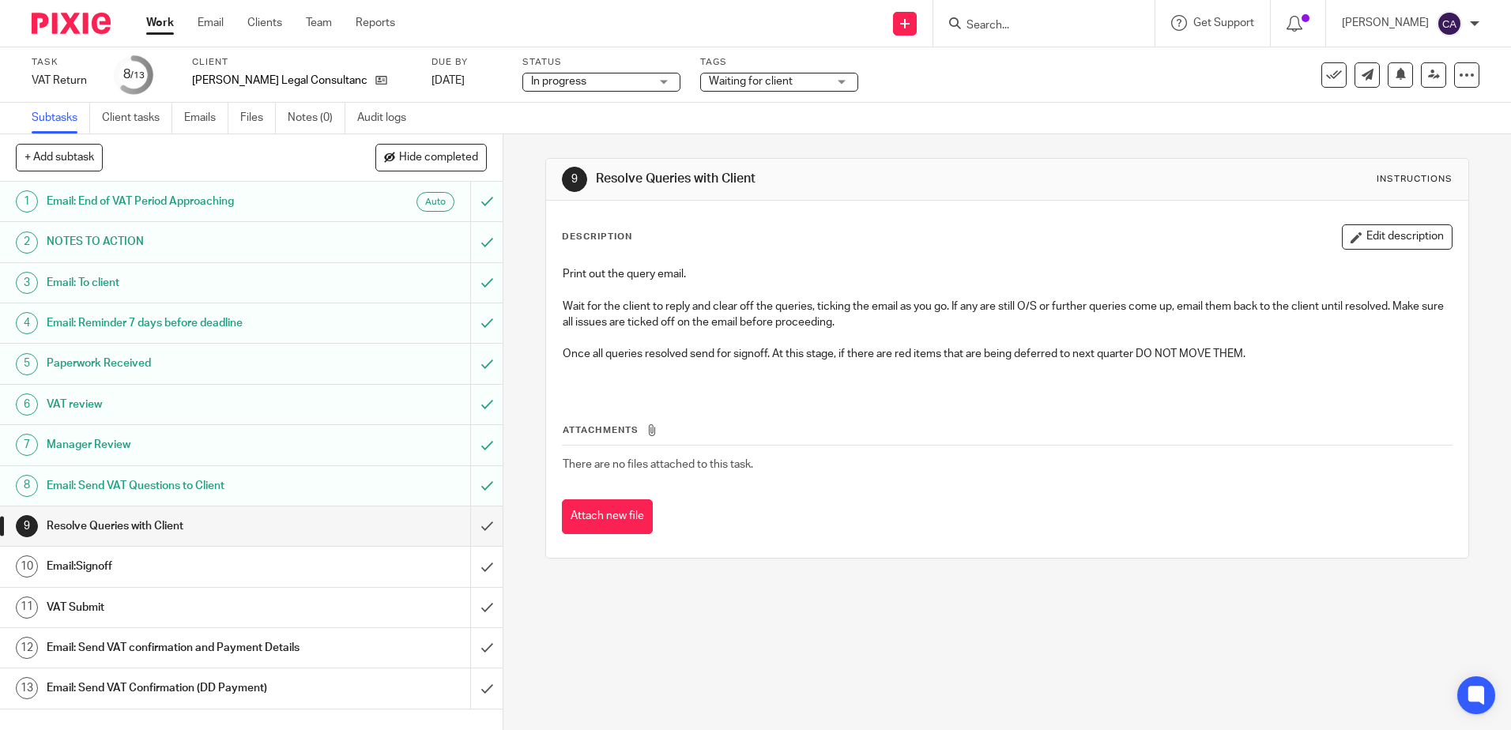
click at [156, 481] on h1 "Email: Send VAT Questions to Client" at bounding box center [183, 486] width 272 height 24
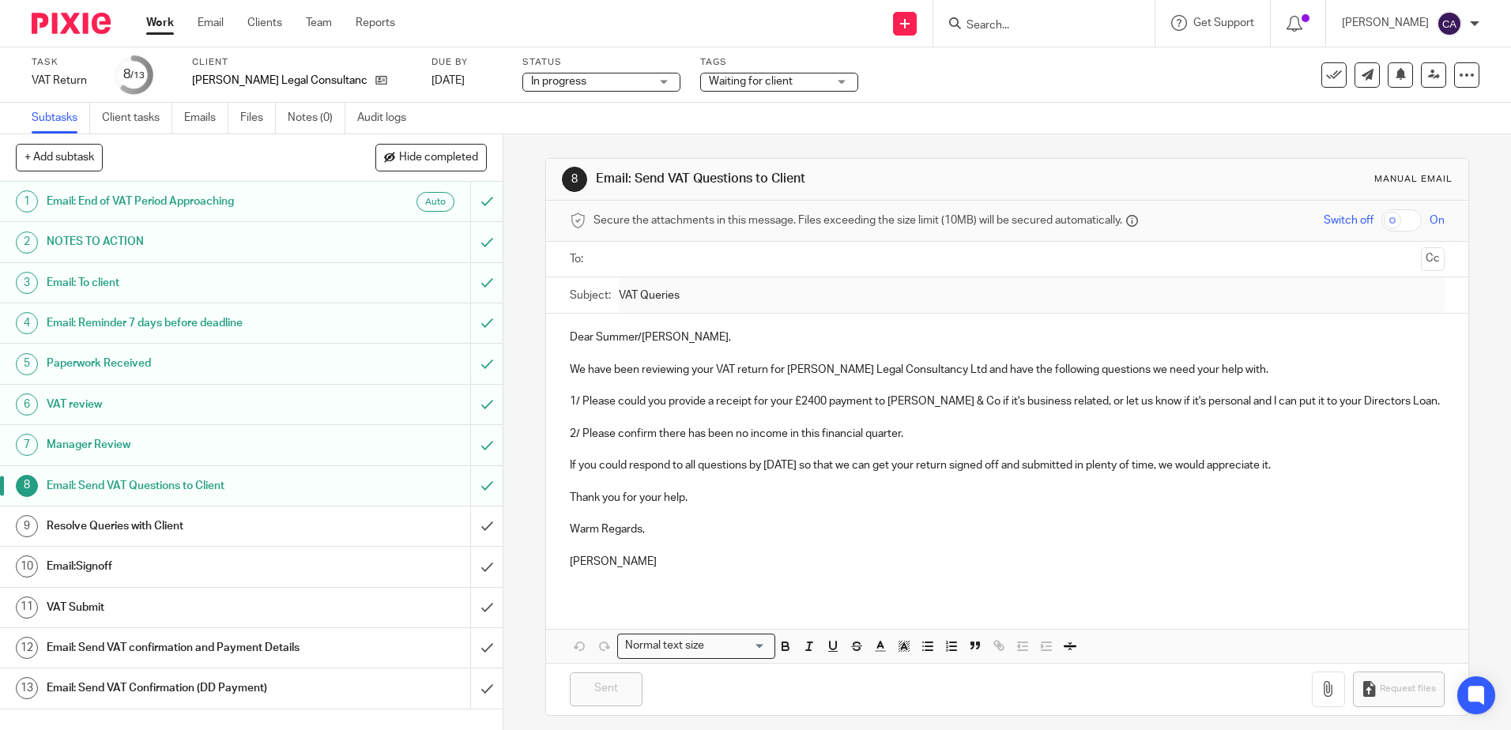
click at [166, 27] on link "Work" at bounding box center [160, 23] width 28 height 16
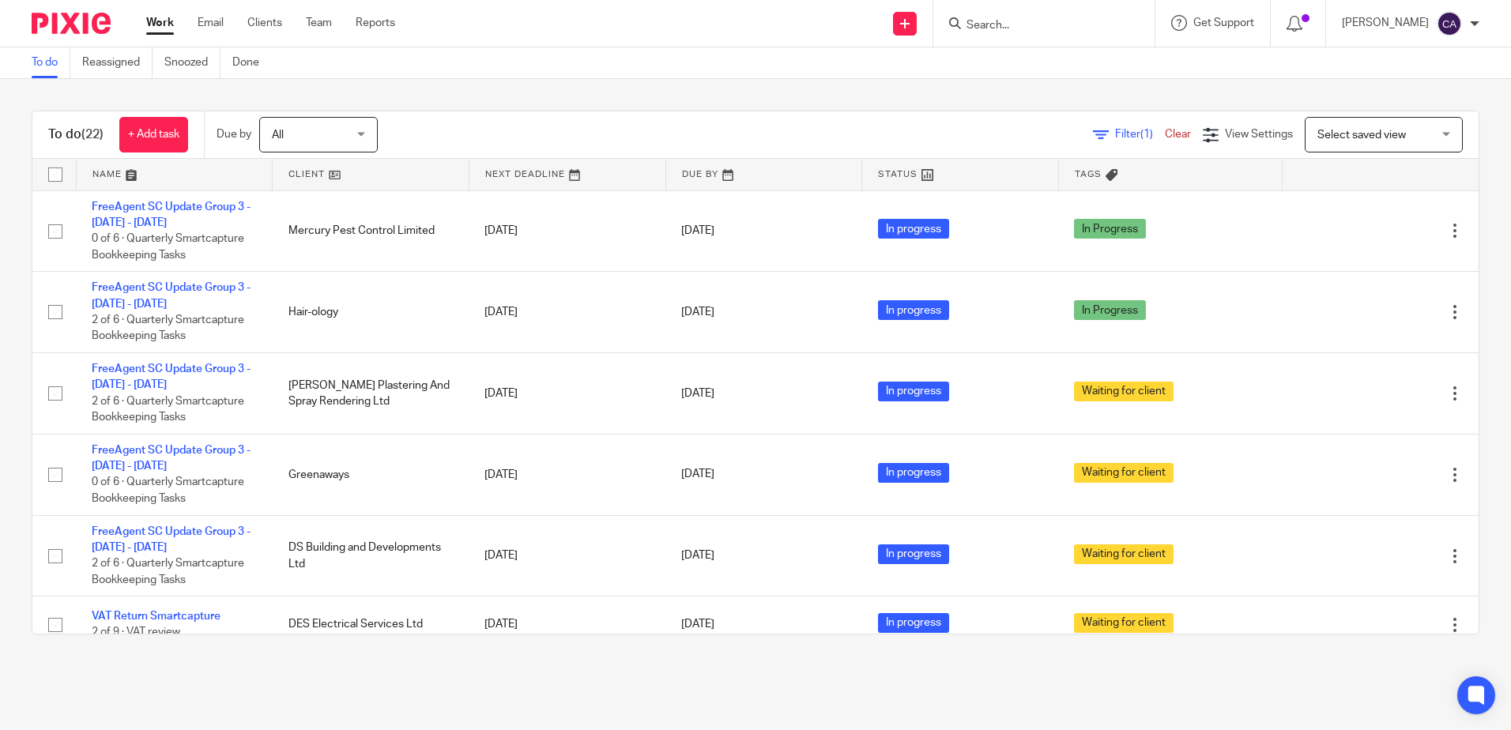
click at [101, 173] on link at bounding box center [175, 175] width 196 height 32
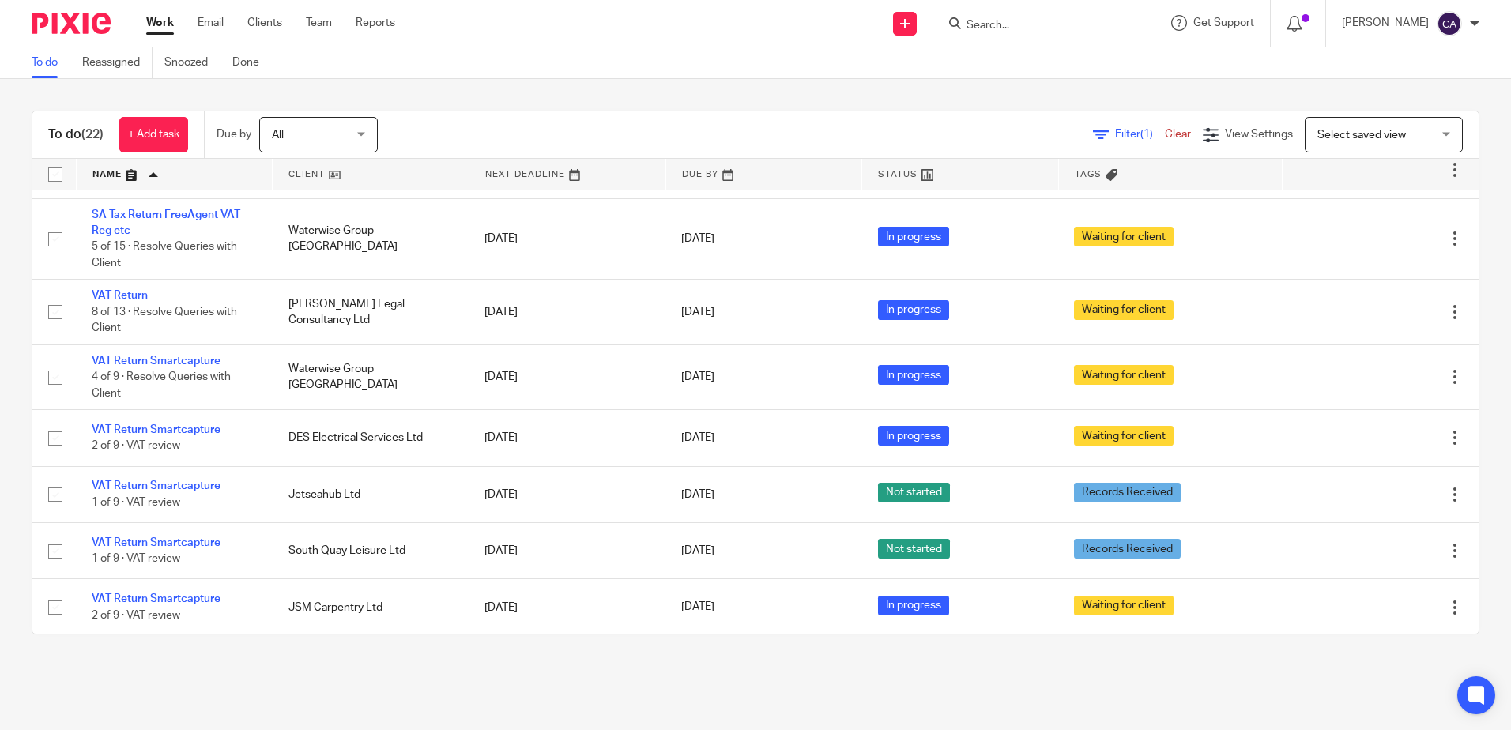
scroll to position [1162, 0]
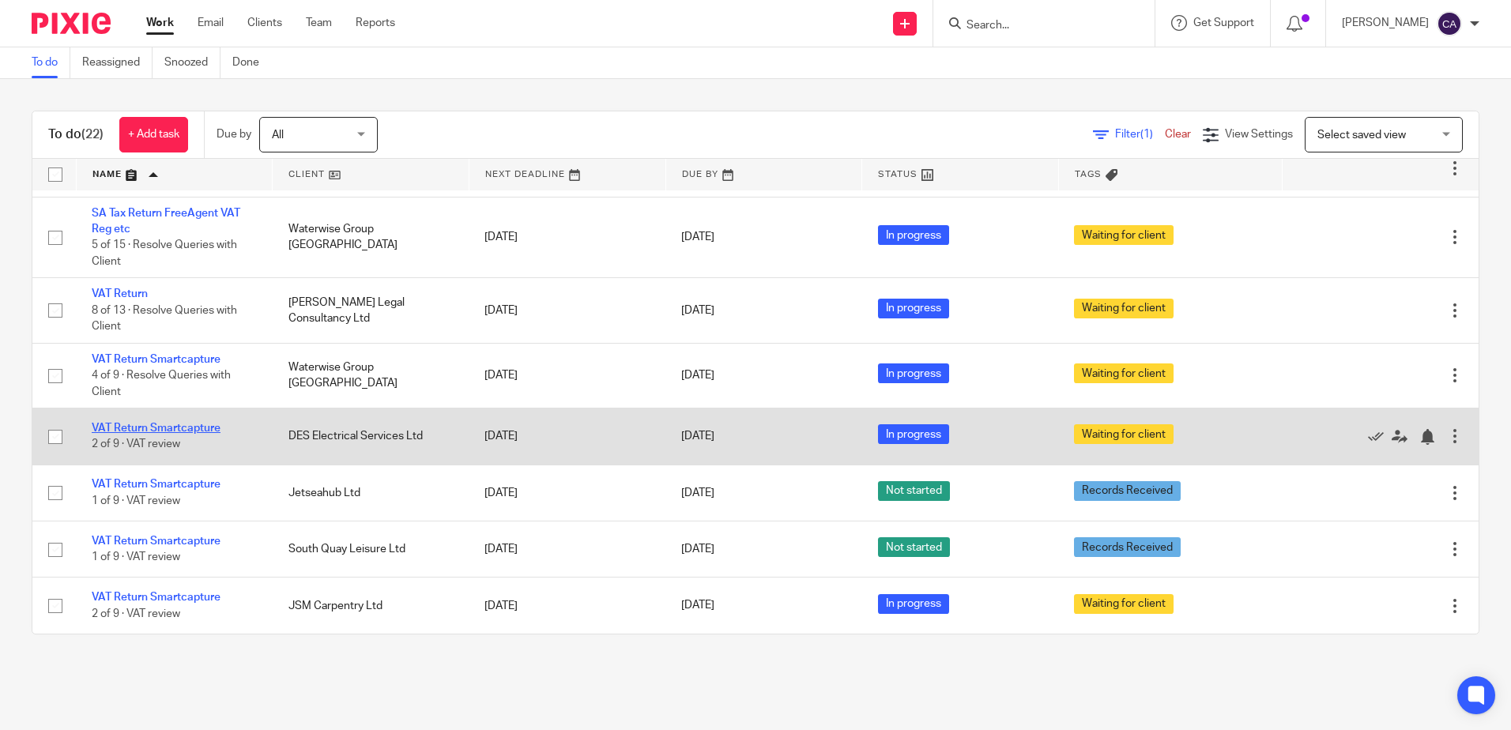
click at [198, 429] on link "VAT Return Smartcapture" at bounding box center [156, 428] width 129 height 11
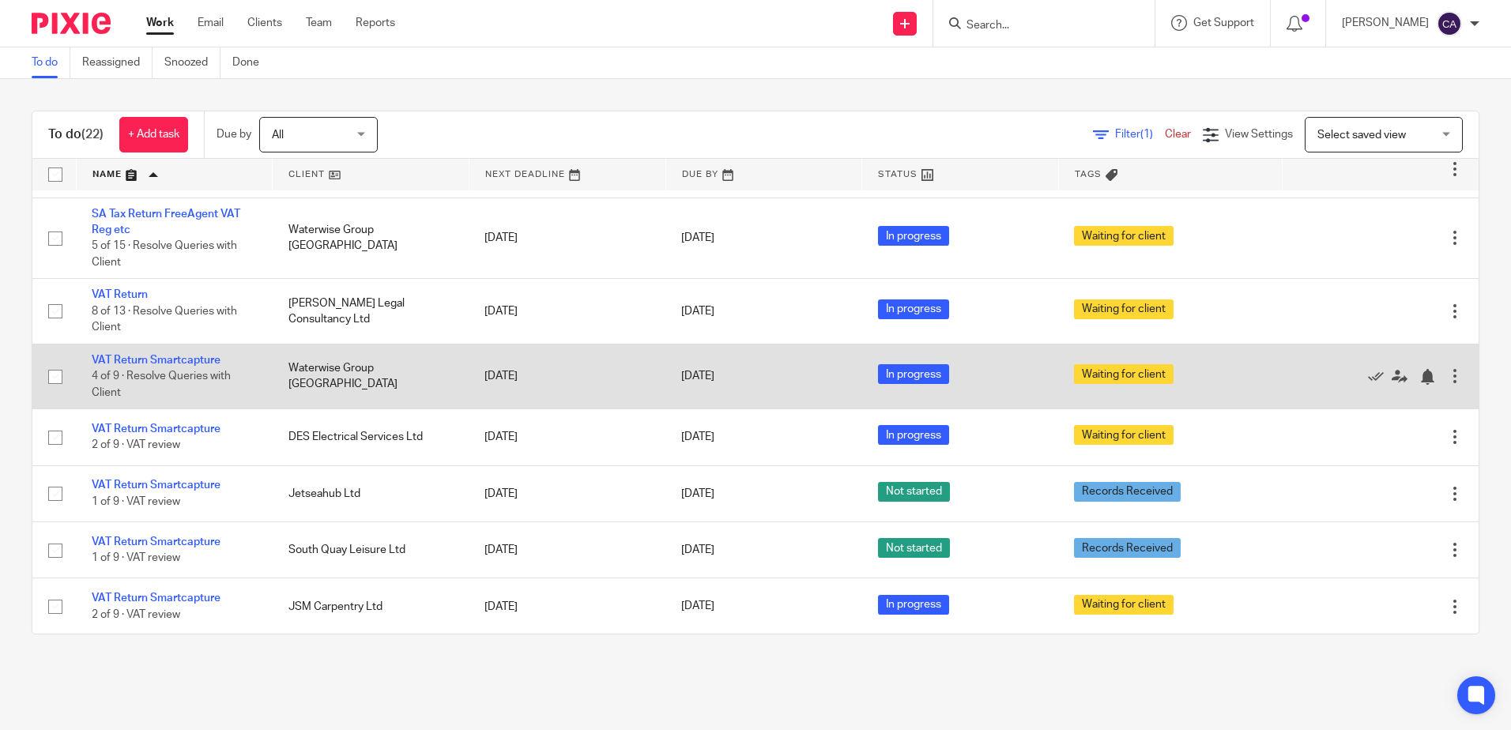
scroll to position [1162, 0]
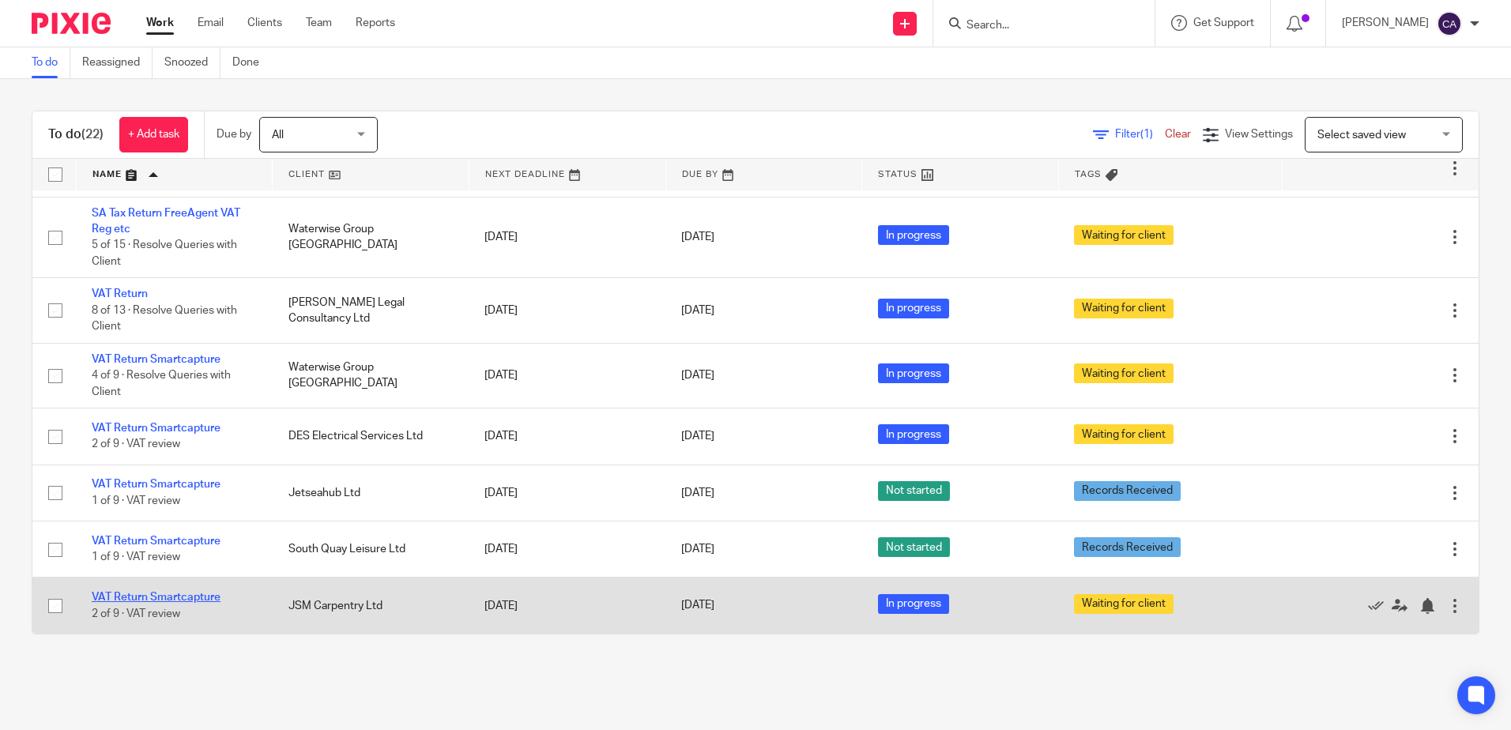
click at [203, 595] on link "VAT Return Smartcapture" at bounding box center [156, 597] width 129 height 11
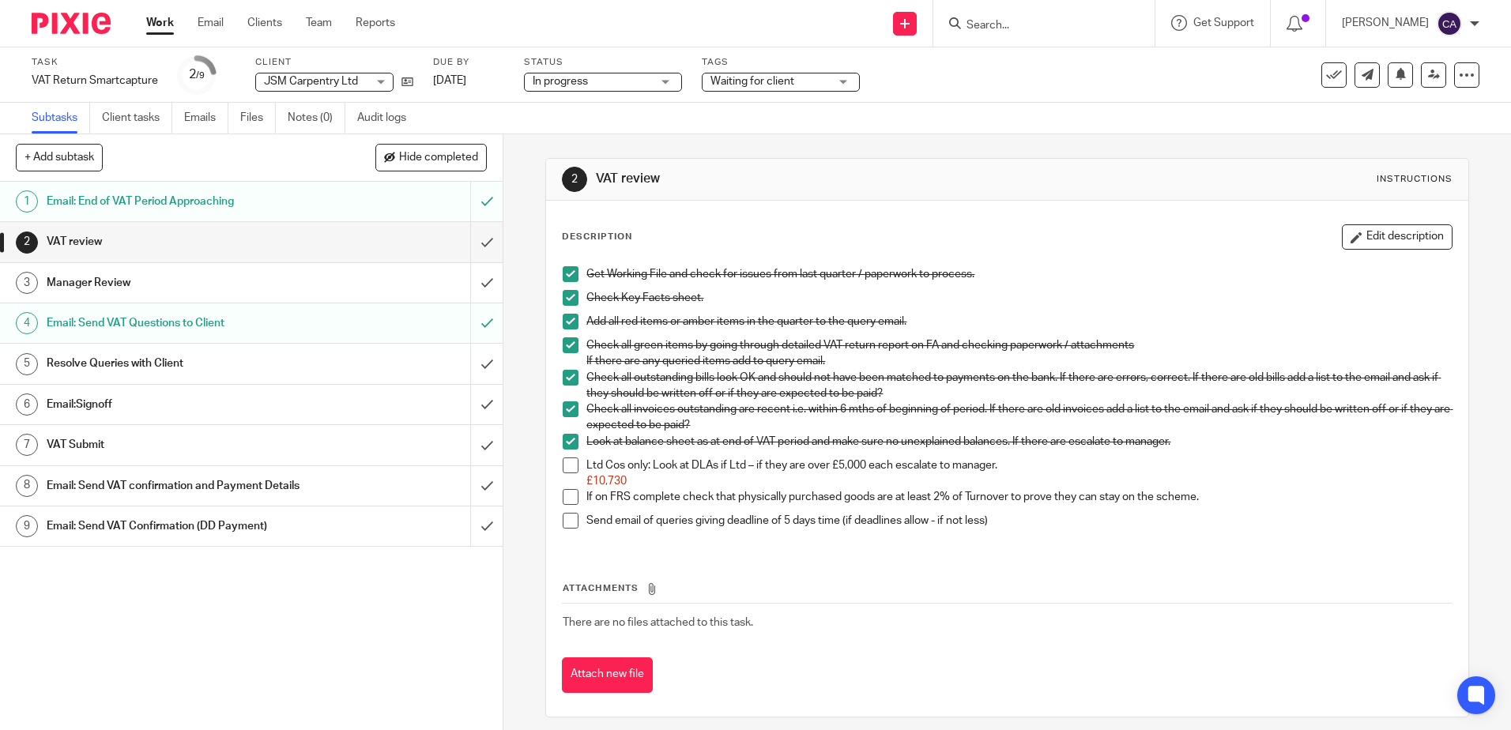
click at [148, 323] on h1 "Email: Send VAT Questions to Client" at bounding box center [183, 323] width 272 height 24
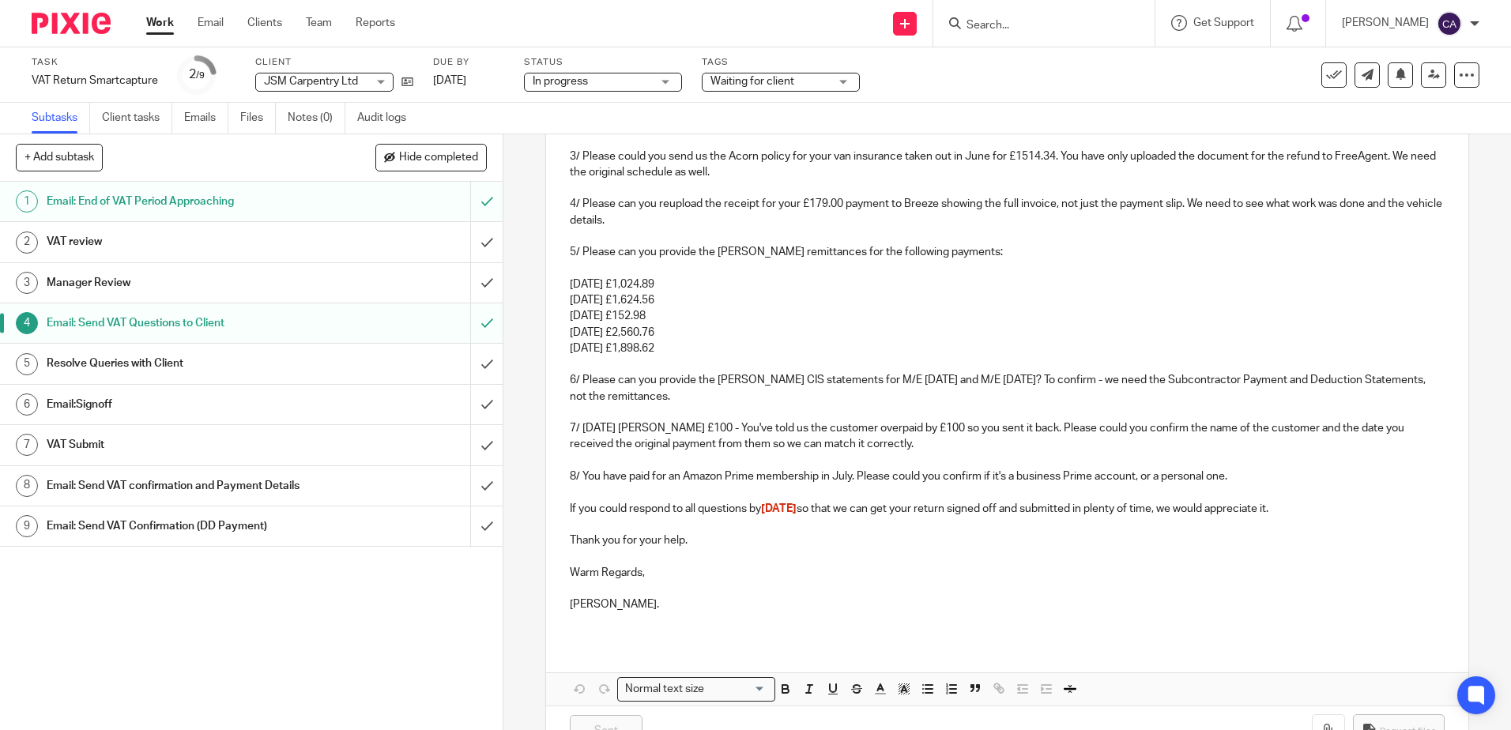
scroll to position [603, 0]
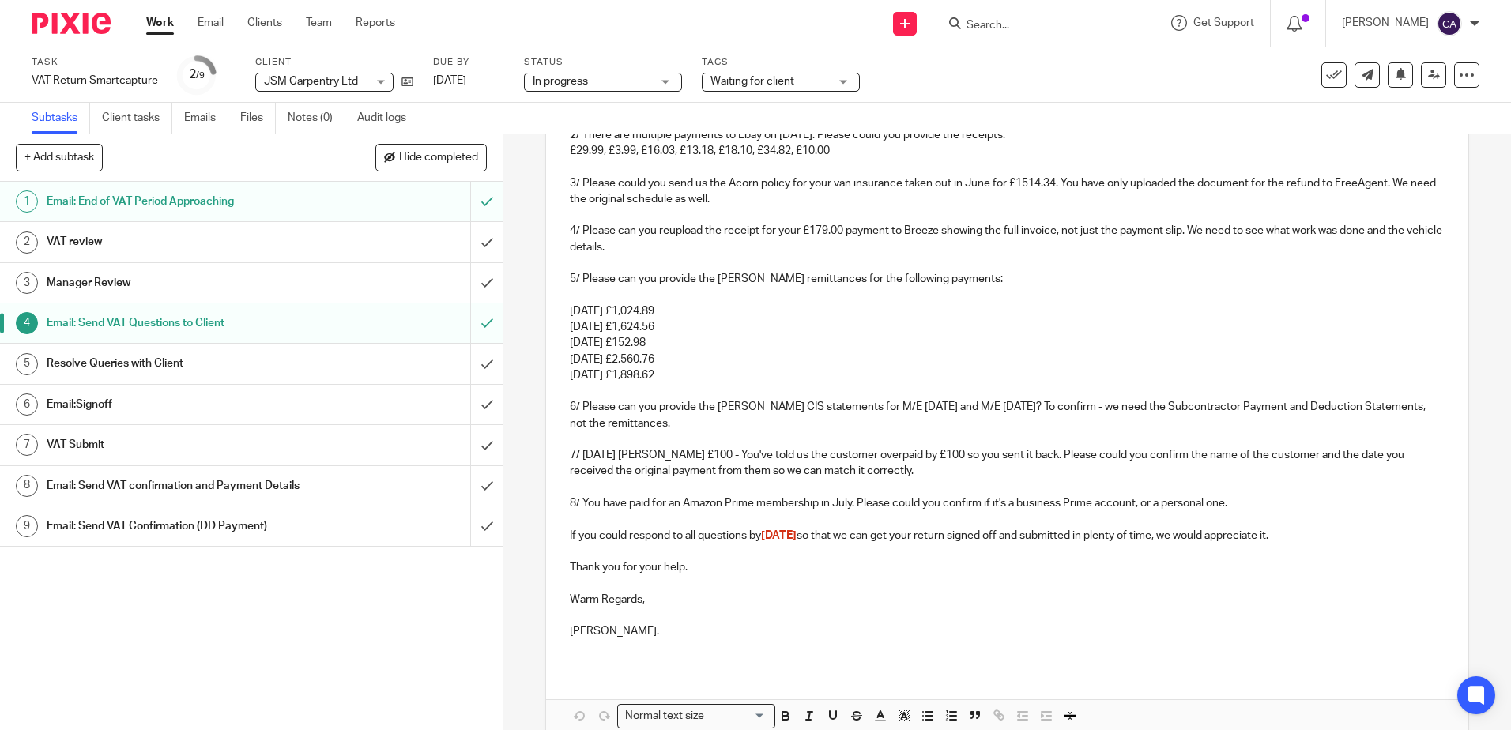
click at [729, 418] on p "6/ Please can you provide the [PERSON_NAME] CIS statements for M/E [DATE] and M…" at bounding box center [1007, 415] width 874 height 32
click at [687, 435] on p at bounding box center [1007, 439] width 874 height 16
click at [744, 422] on p "6/ Please can you provide the [PERSON_NAME] CIS statements for M/E [DATE] and M…" at bounding box center [1007, 415] width 874 height 32
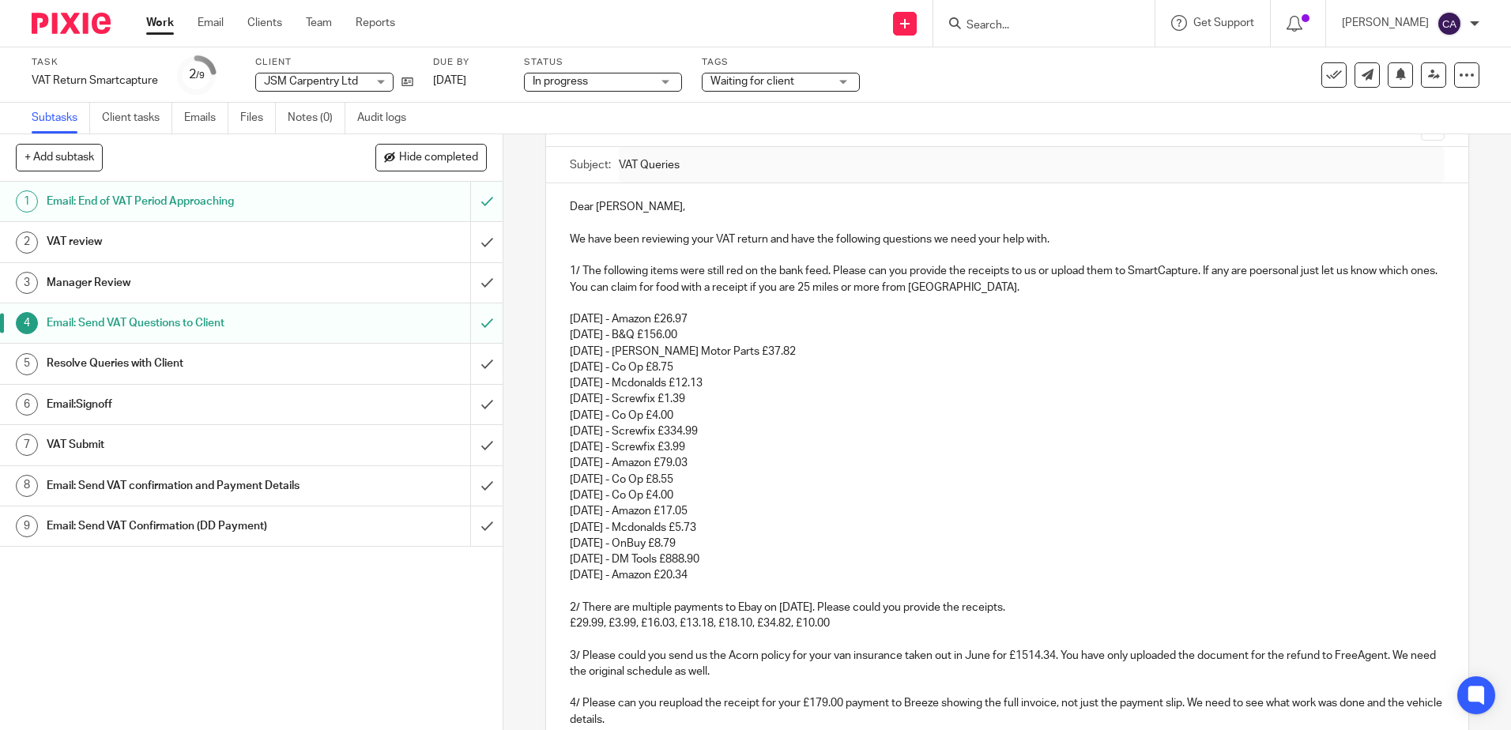
scroll to position [129, 0]
click at [824, 510] on p "[DATE] - Amazon £17.05" at bounding box center [1007, 513] width 874 height 16
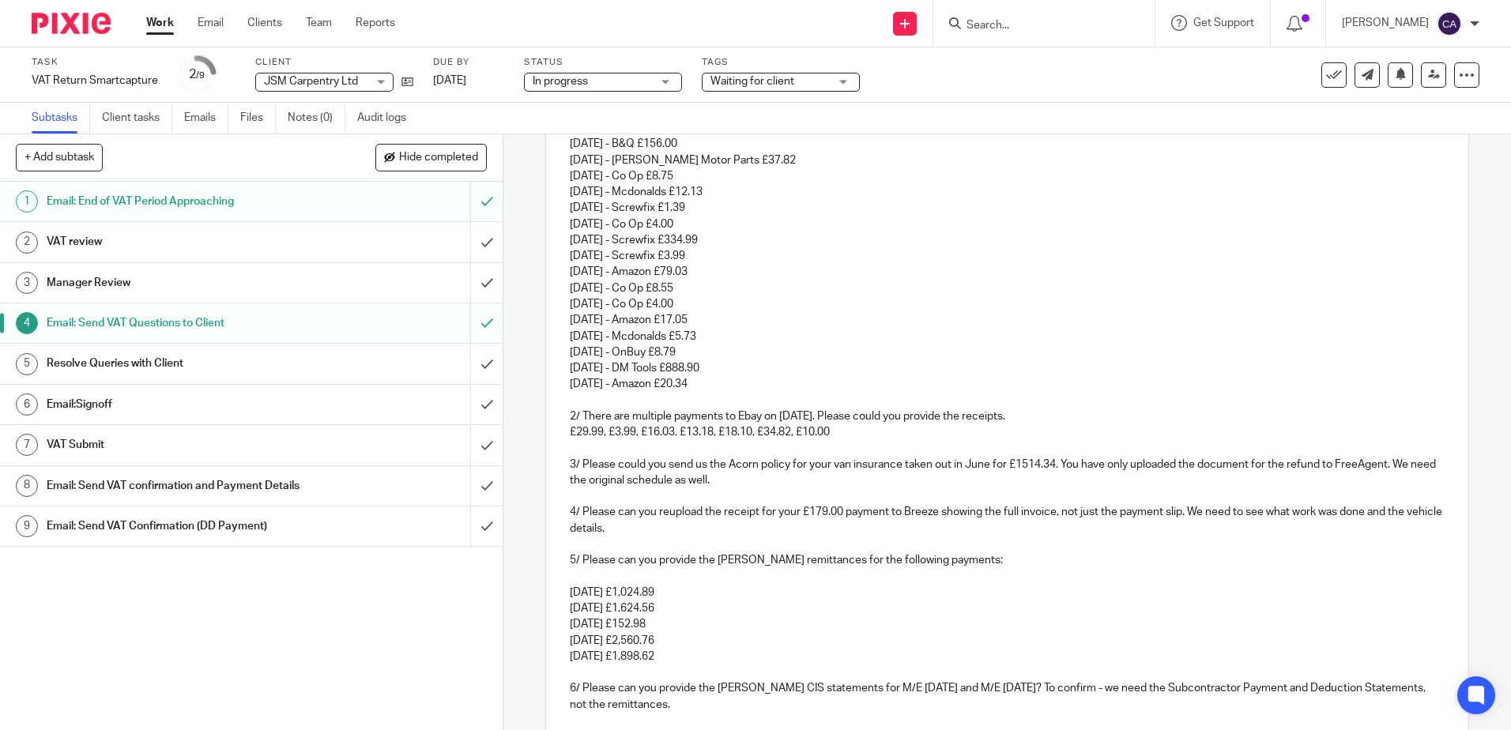
scroll to position [208, 0]
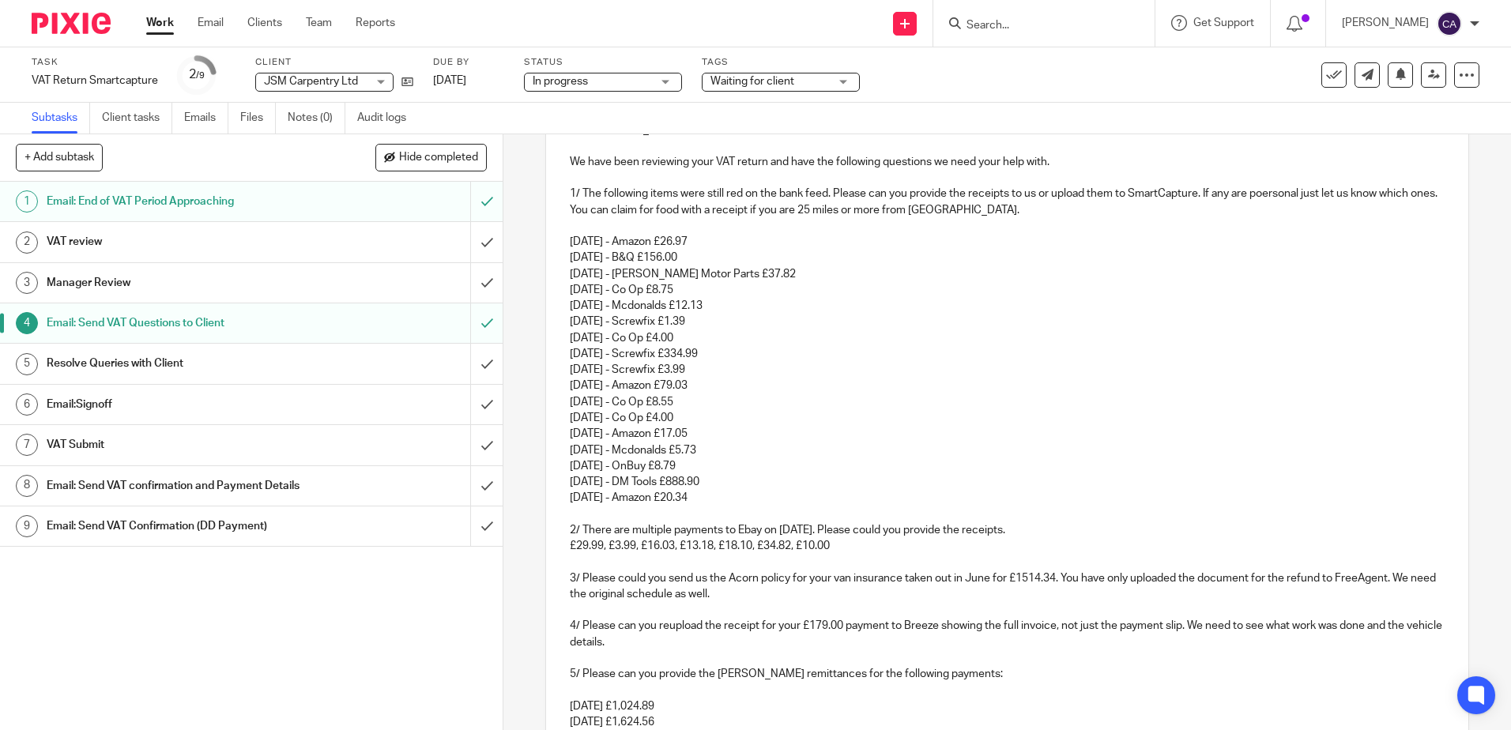
click at [156, 13] on div "Work Email Clients Team Reports Work Email Clients Team Reports Settings" at bounding box center [274, 23] width 288 height 47
click at [156, 21] on link "Work" at bounding box center [160, 23] width 28 height 16
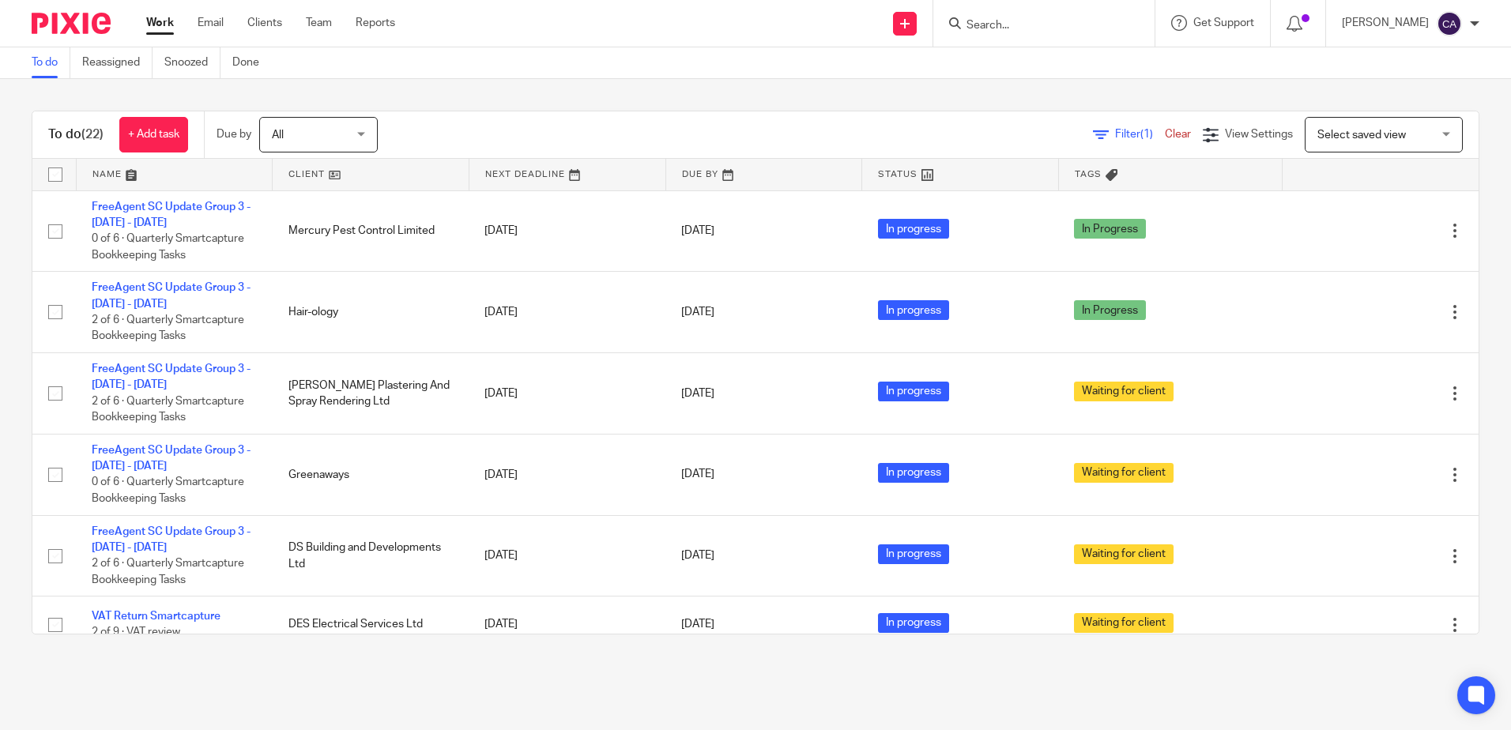
click at [130, 174] on link at bounding box center [175, 175] width 196 height 32
